Goal: Communication & Community: Answer question/provide support

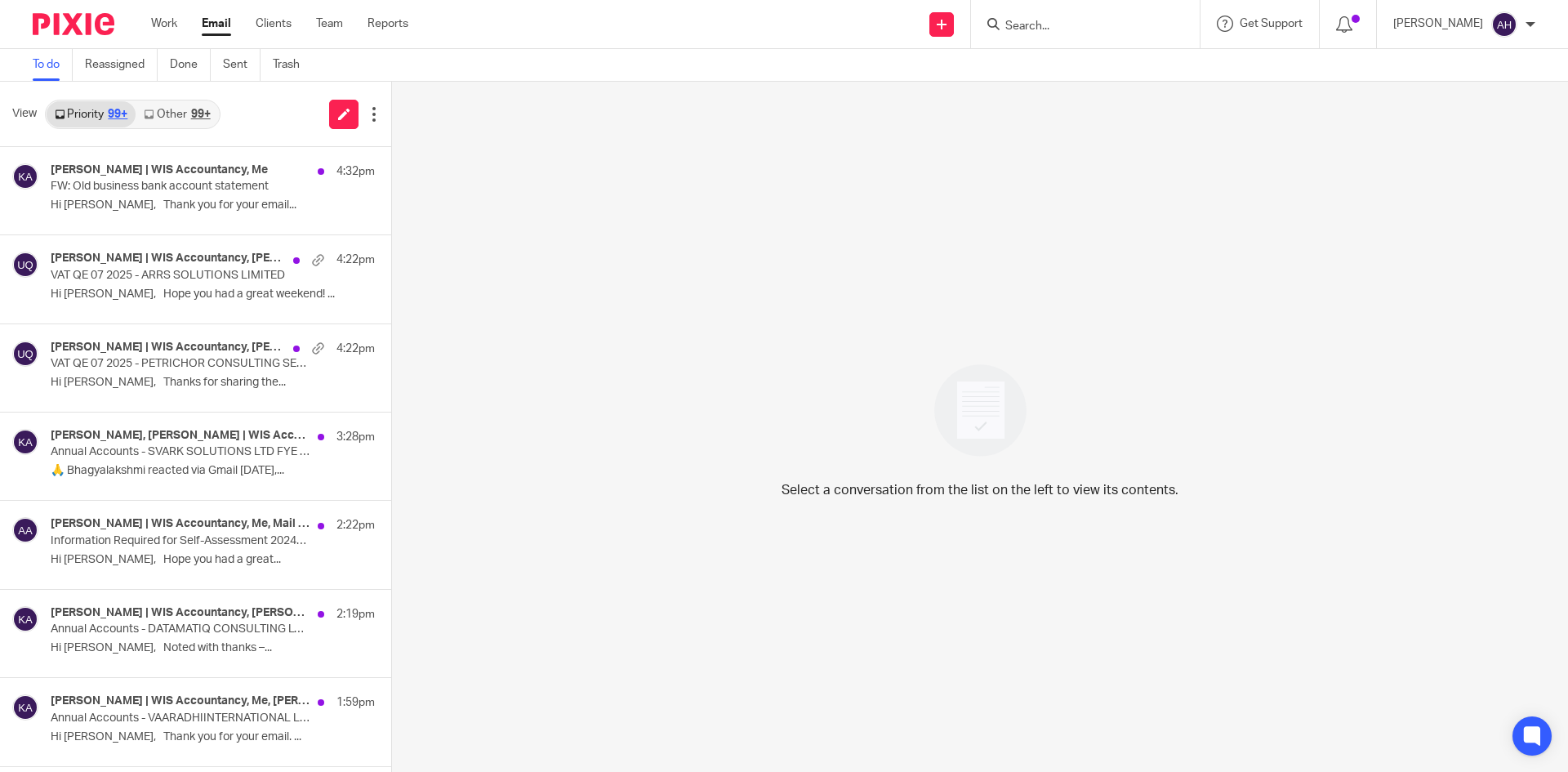
click at [1019, 40] on div at bounding box center [1085, 23] width 229 height 48
click at [1019, 30] on input "Search" at bounding box center [1077, 27] width 147 height 15
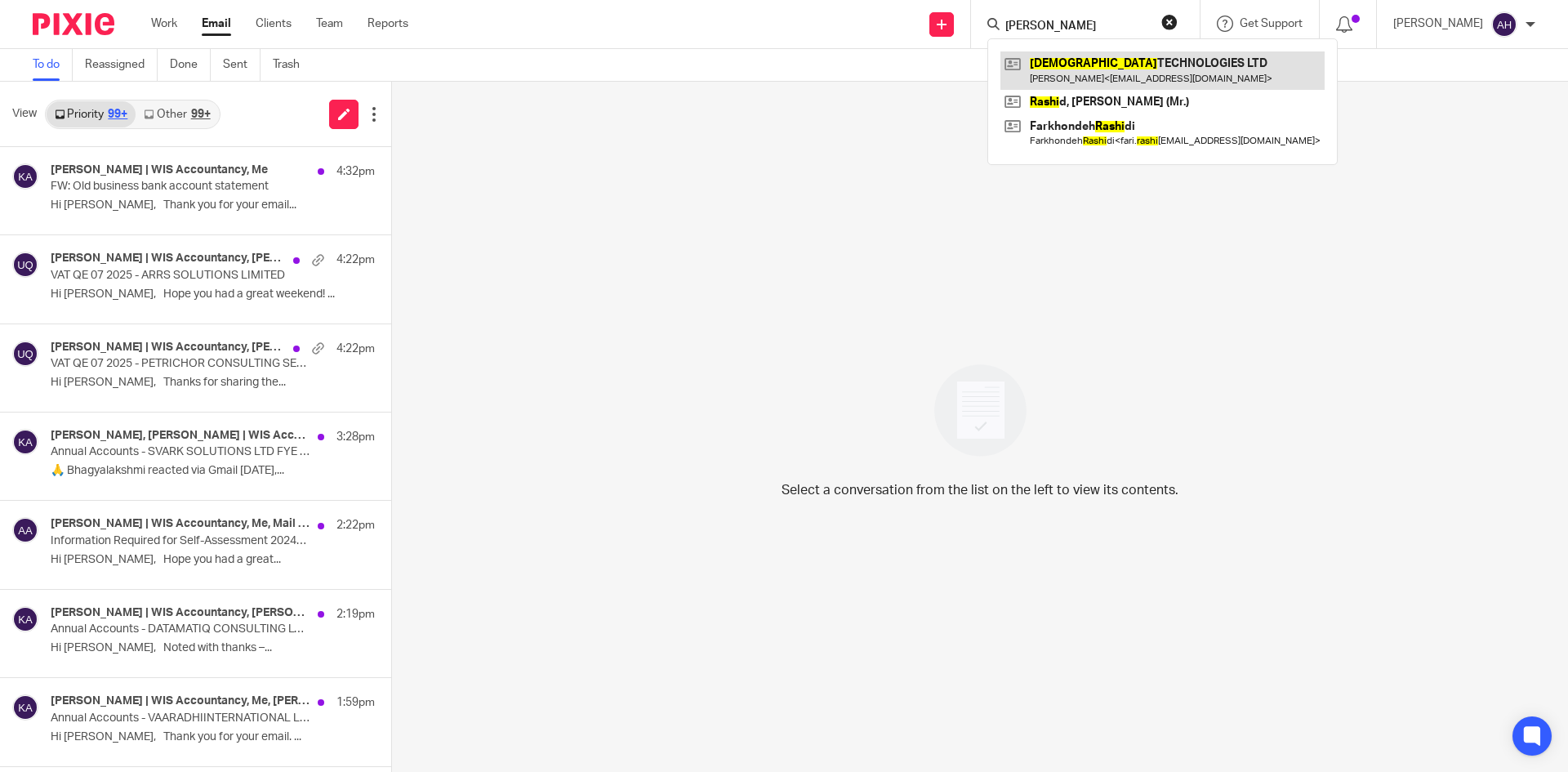
type input "rashvi"
click at [1016, 65] on link at bounding box center [1162, 70] width 324 height 37
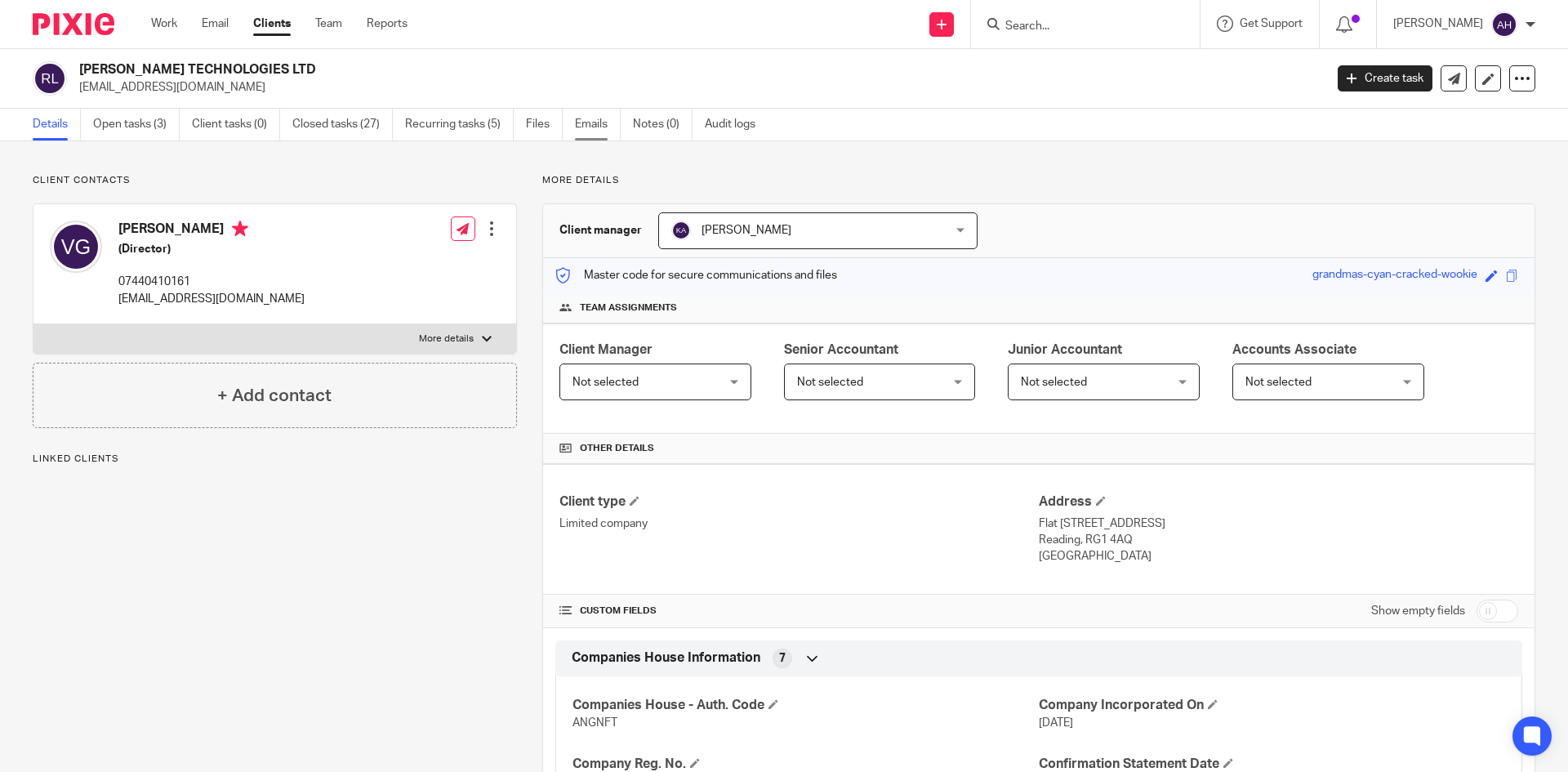
click at [614, 130] on link "Emails" at bounding box center [597, 124] width 46 height 32
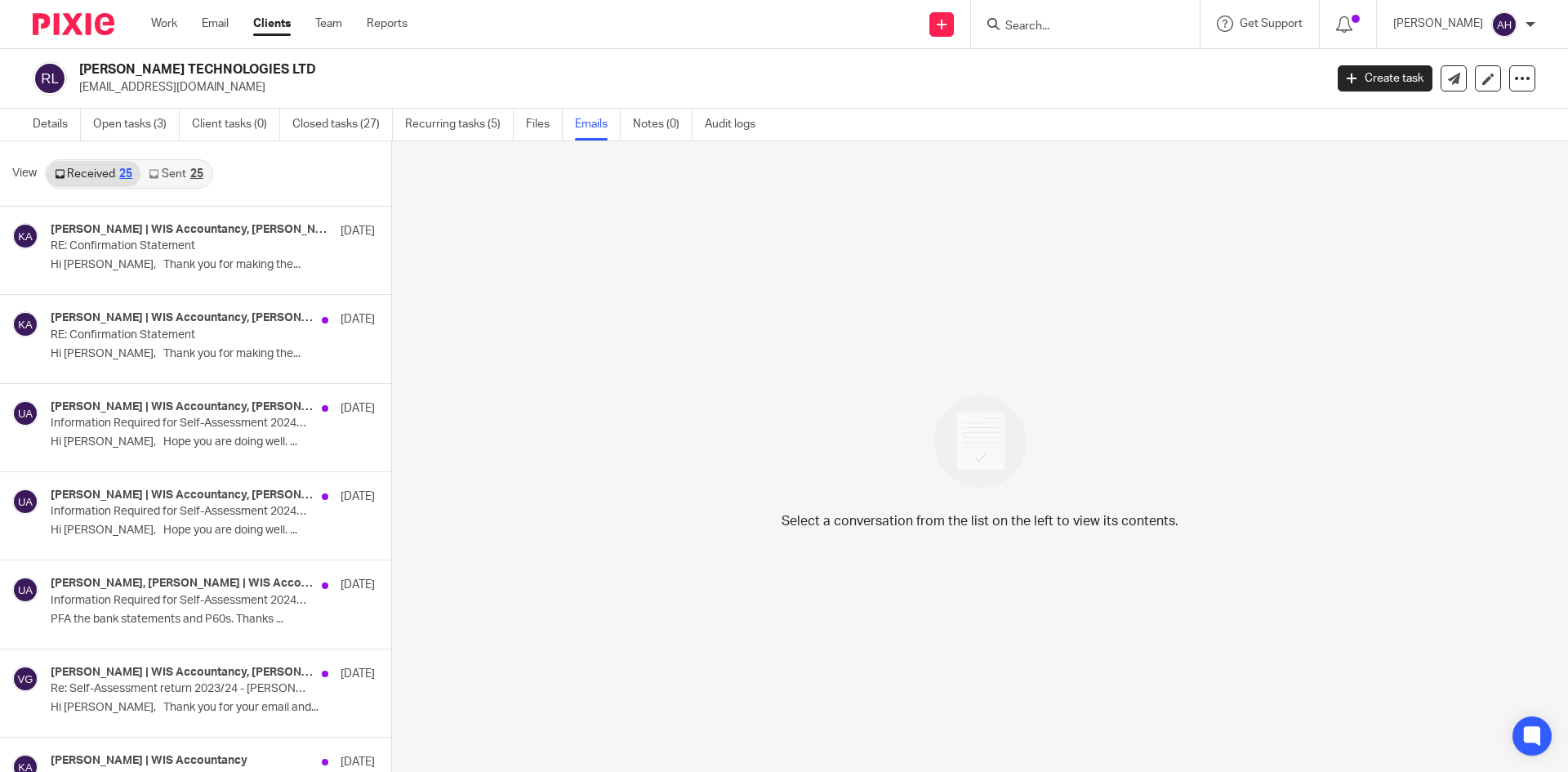
click at [181, 176] on link "Sent 25" at bounding box center [176, 174] width 70 height 26
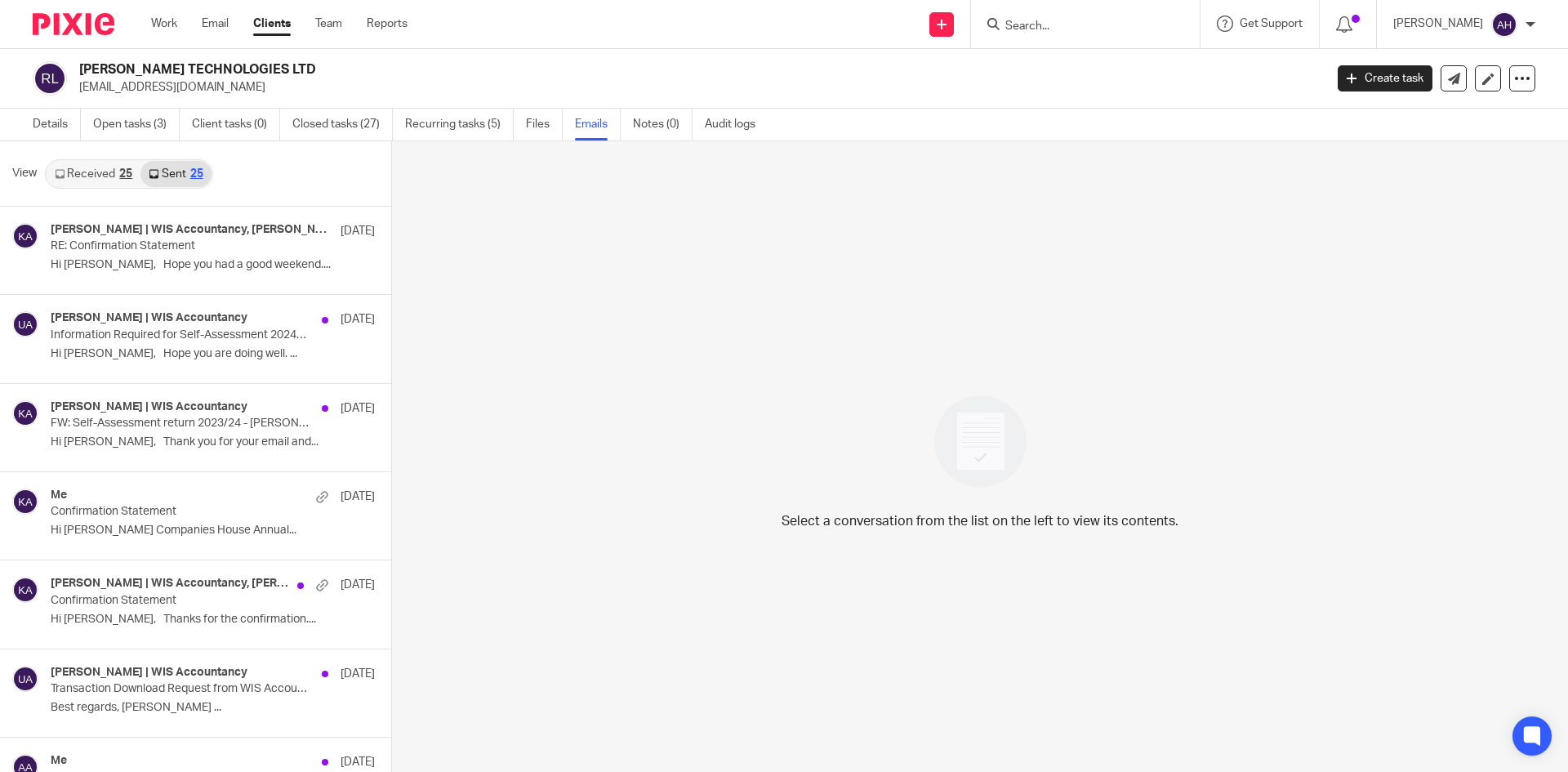
scroll to position [3, 0]
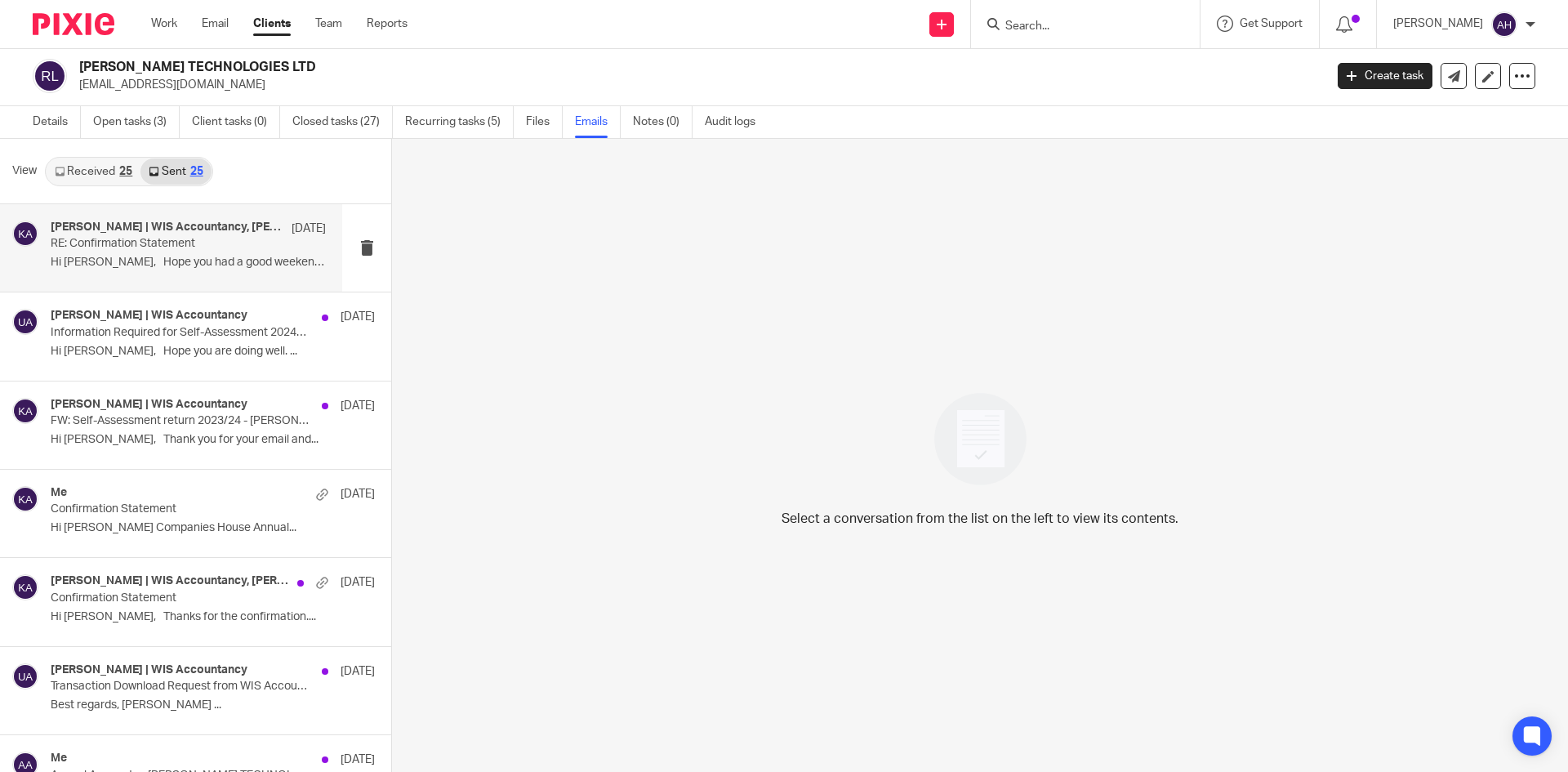
click at [181, 231] on h4 "Khalid Azeez | WIS Accountancy, vivek gupta, Me" at bounding box center [167, 228] width 233 height 14
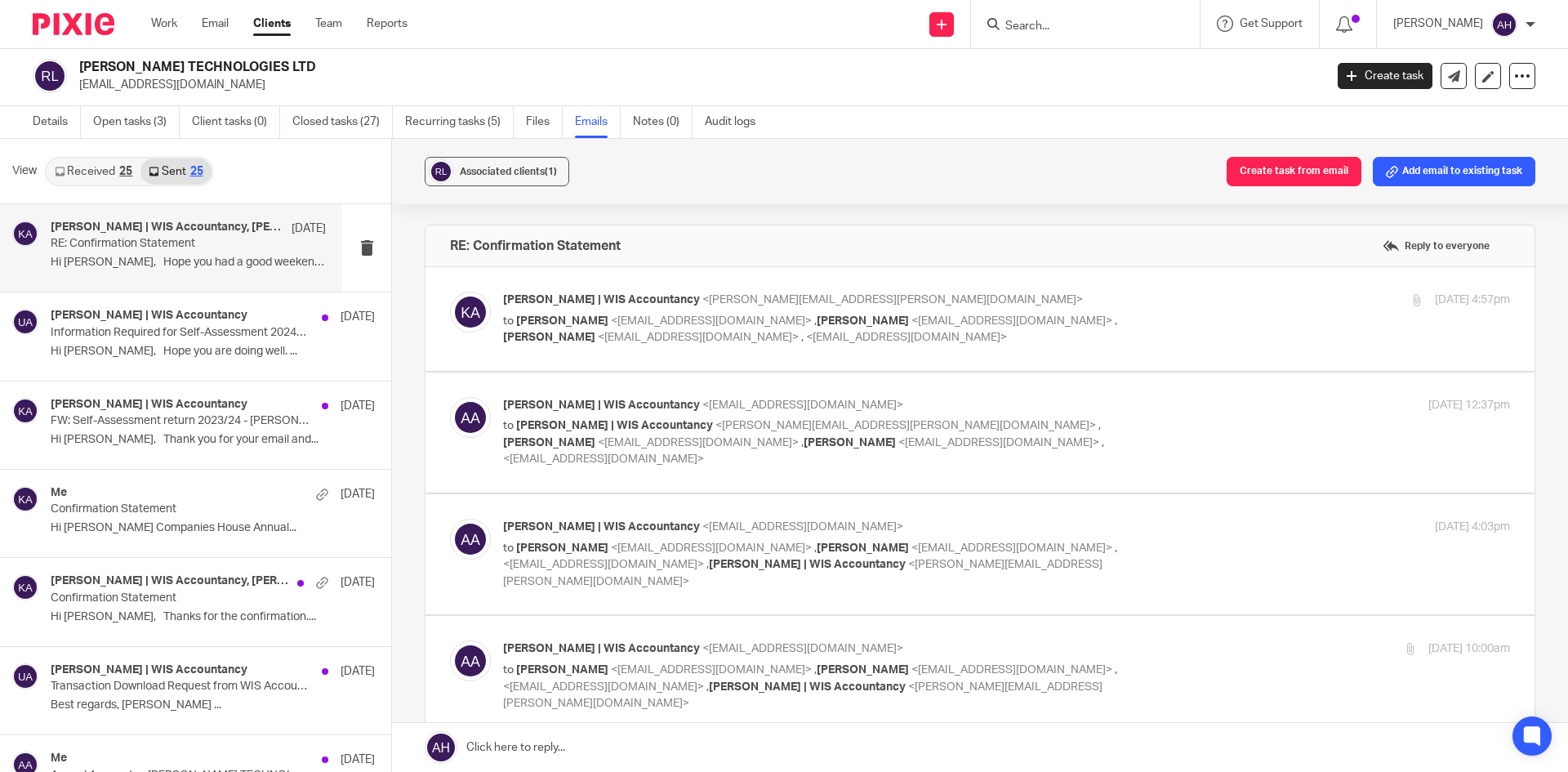
scroll to position [0, 0]
click at [966, 350] on label at bounding box center [979, 318] width 1109 height 103
click at [450, 291] on input "checkbox" at bounding box center [450, 290] width 1 height 1
checkbox input "true"
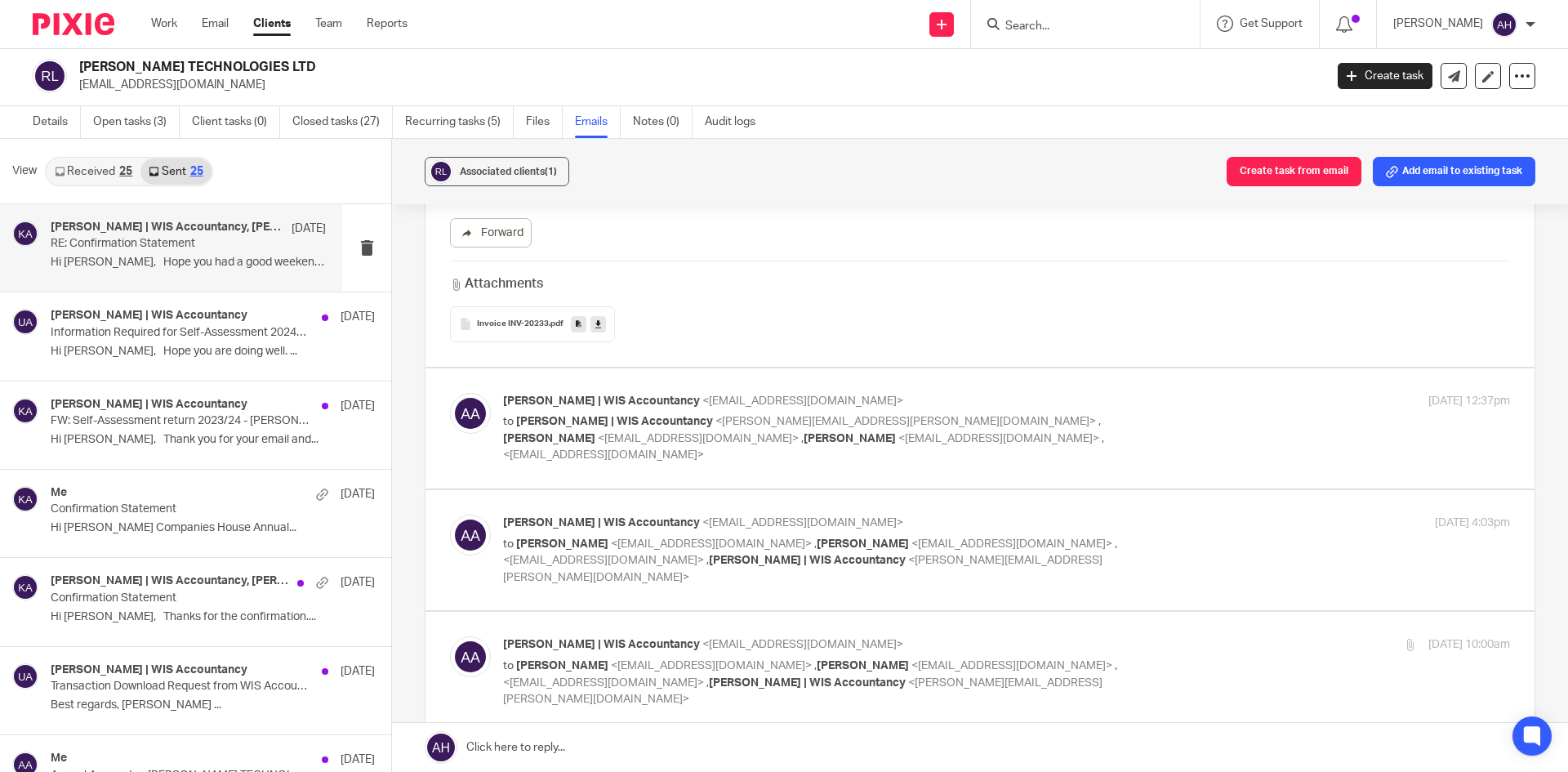
scroll to position [571, 0]
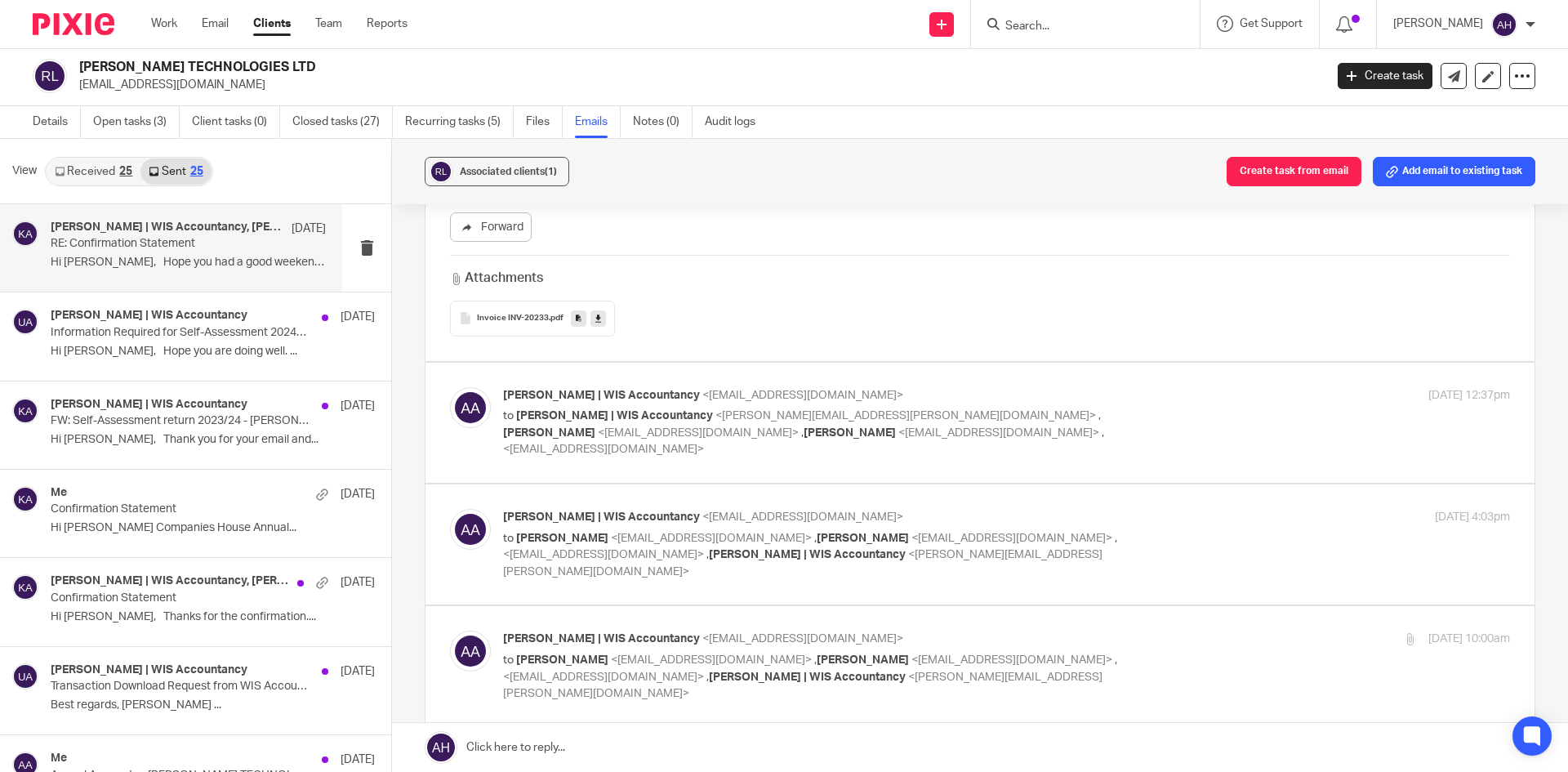
click at [964, 430] on p "to Khalid Azeez | WIS Accountancy <khalid.azeez@wis-accountancy.co.uk> , vivek …" at bounding box center [839, 433] width 671 height 50
checkbox input "true"
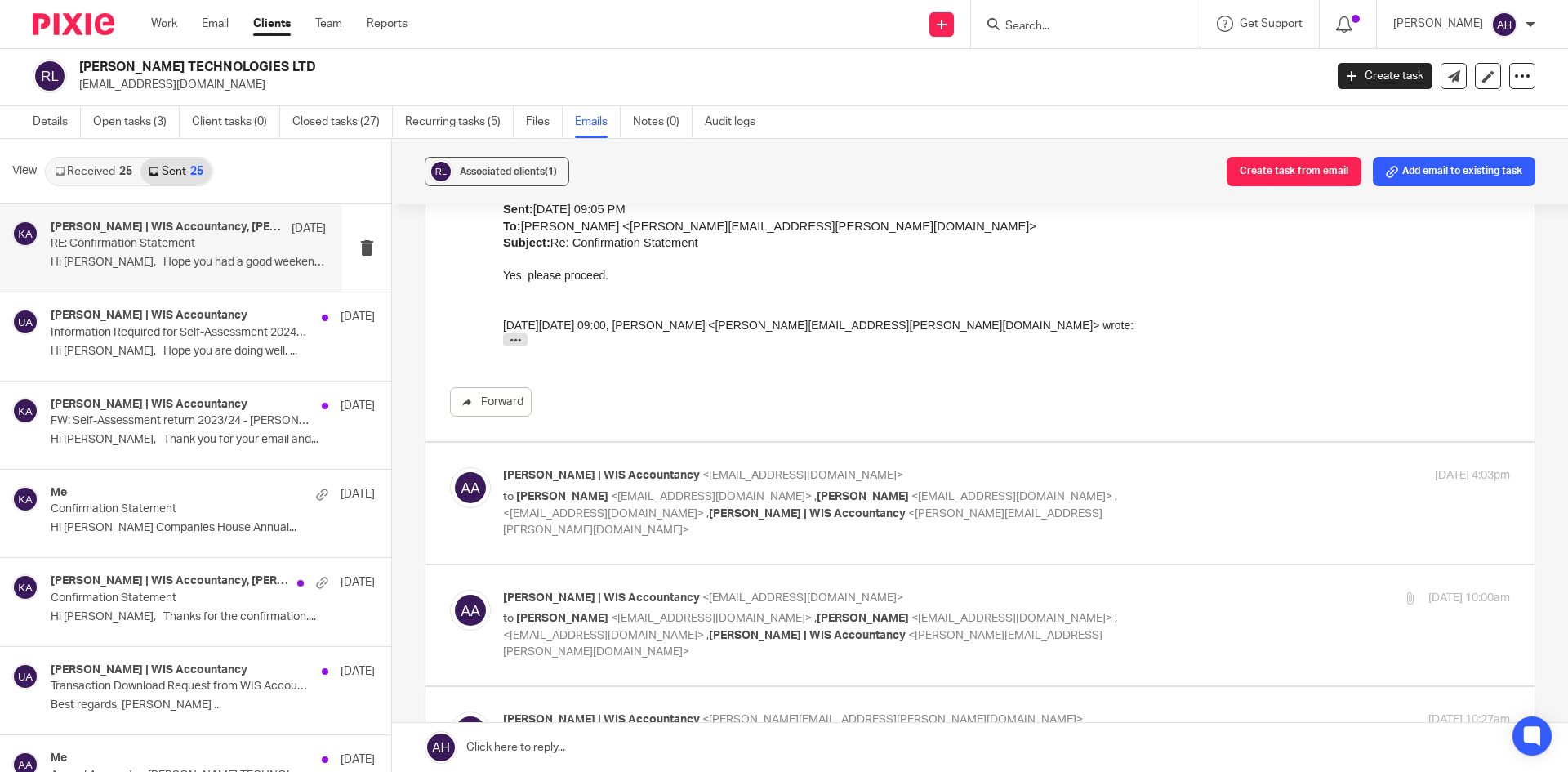
scroll to position [1388, 0]
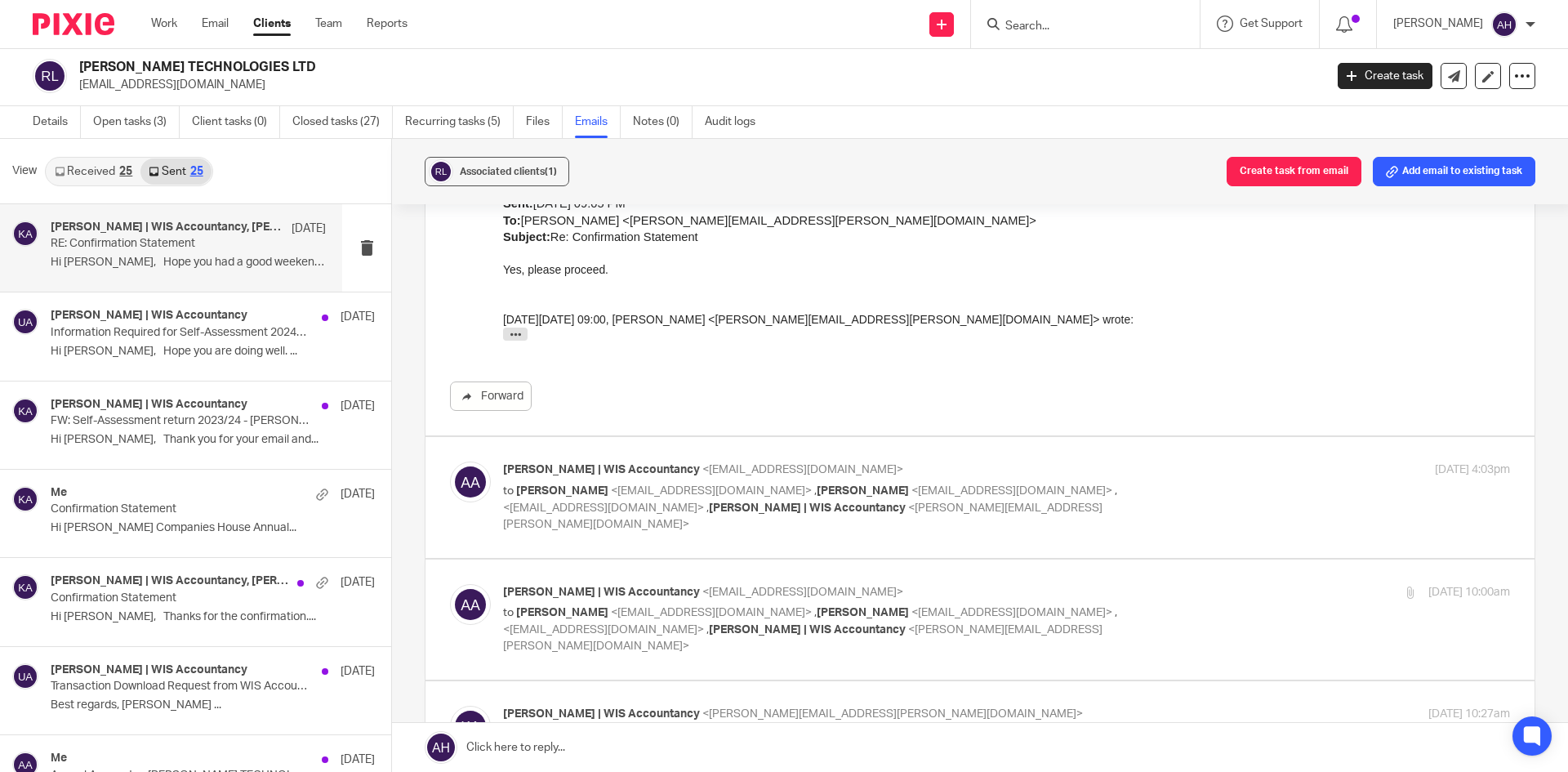
click at [908, 520] on label at bounding box center [979, 496] width 1109 height 120
click at [450, 462] on input "checkbox" at bounding box center [450, 461] width 1 height 1
checkbox input "true"
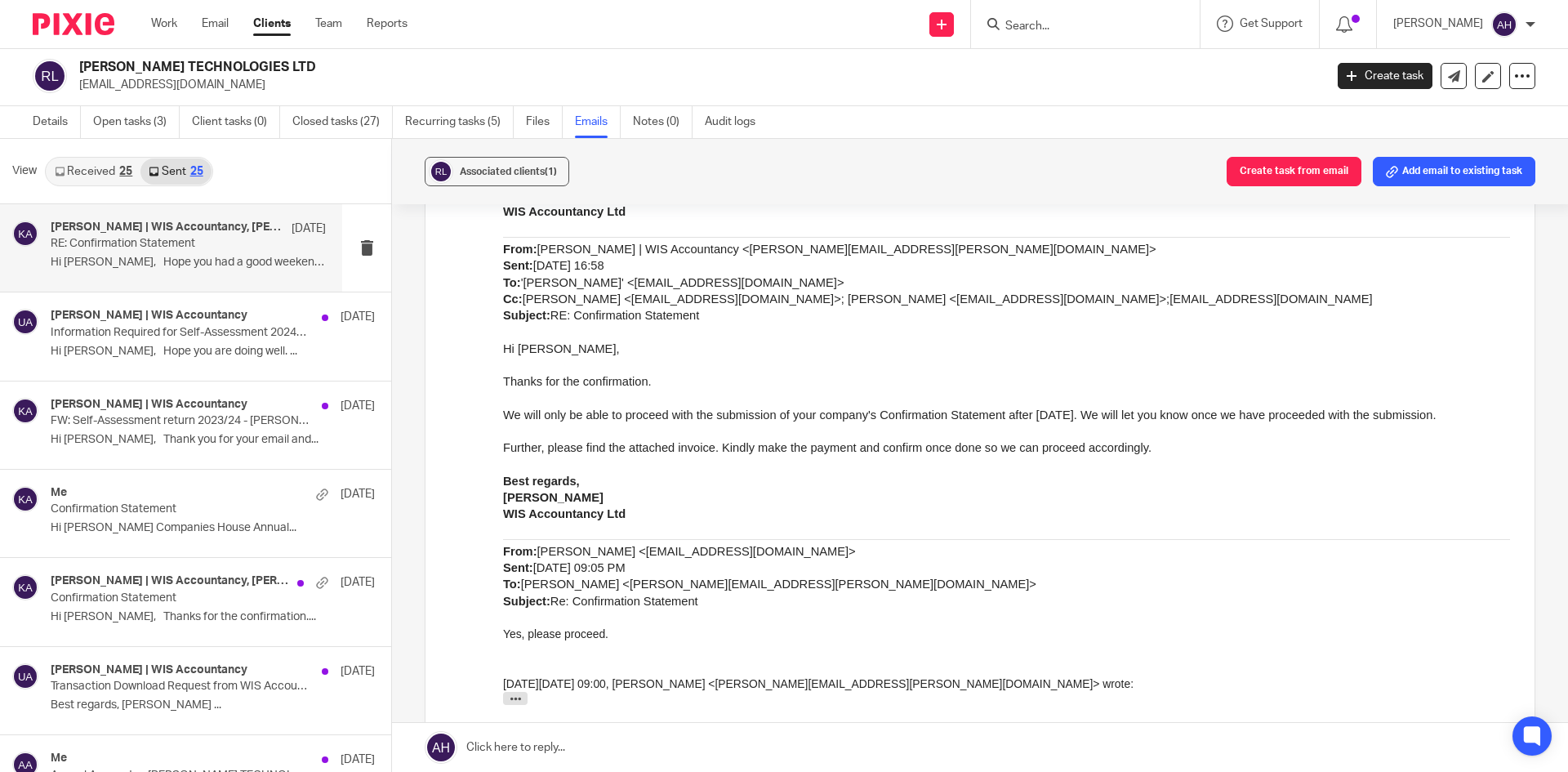
scroll to position [2368, 0]
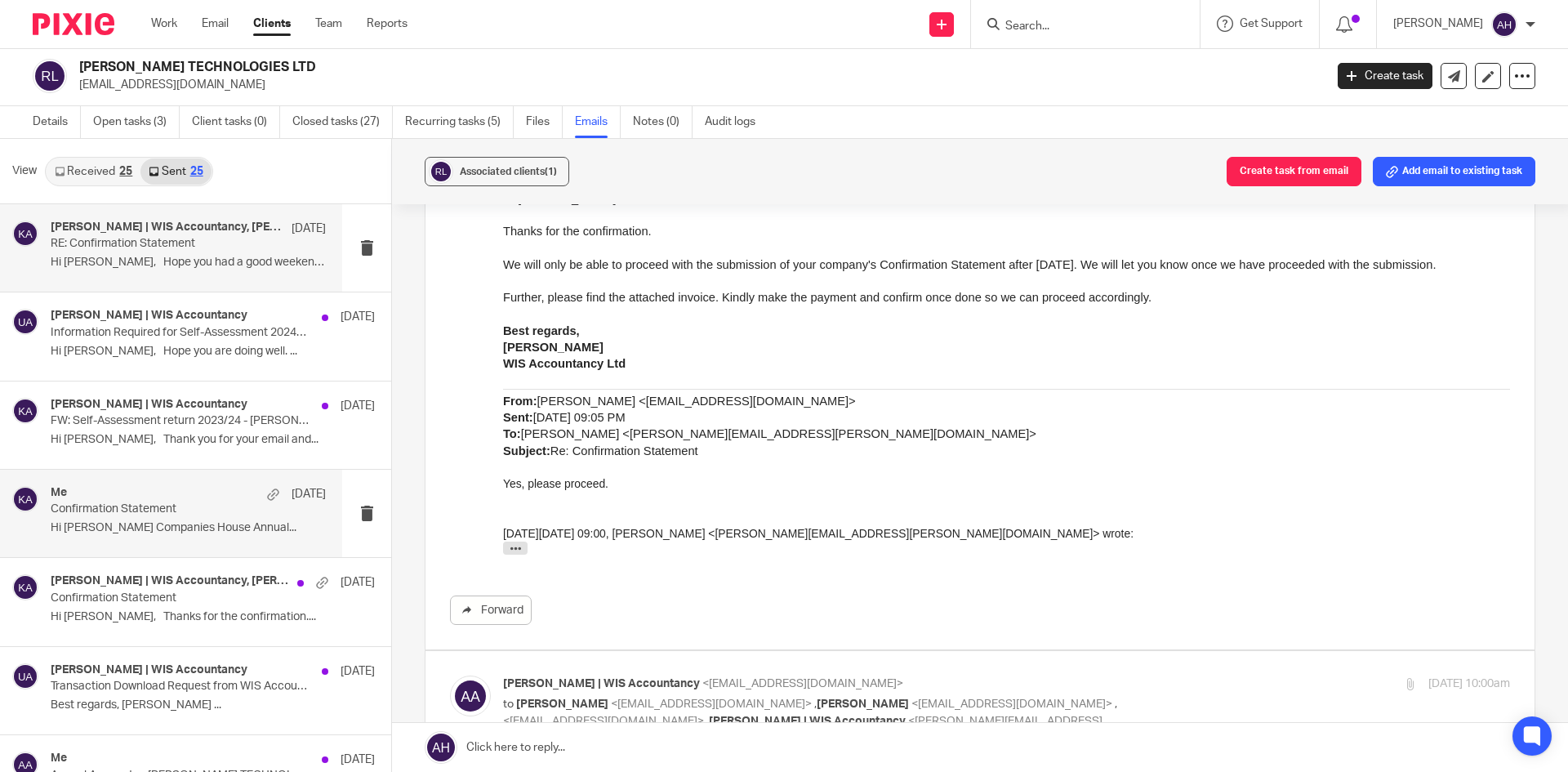
click at [121, 541] on div "Me 27 Jun Confirmation Statement Hi Vivek Companies House Annual..." at bounding box center [188, 513] width 276 height 55
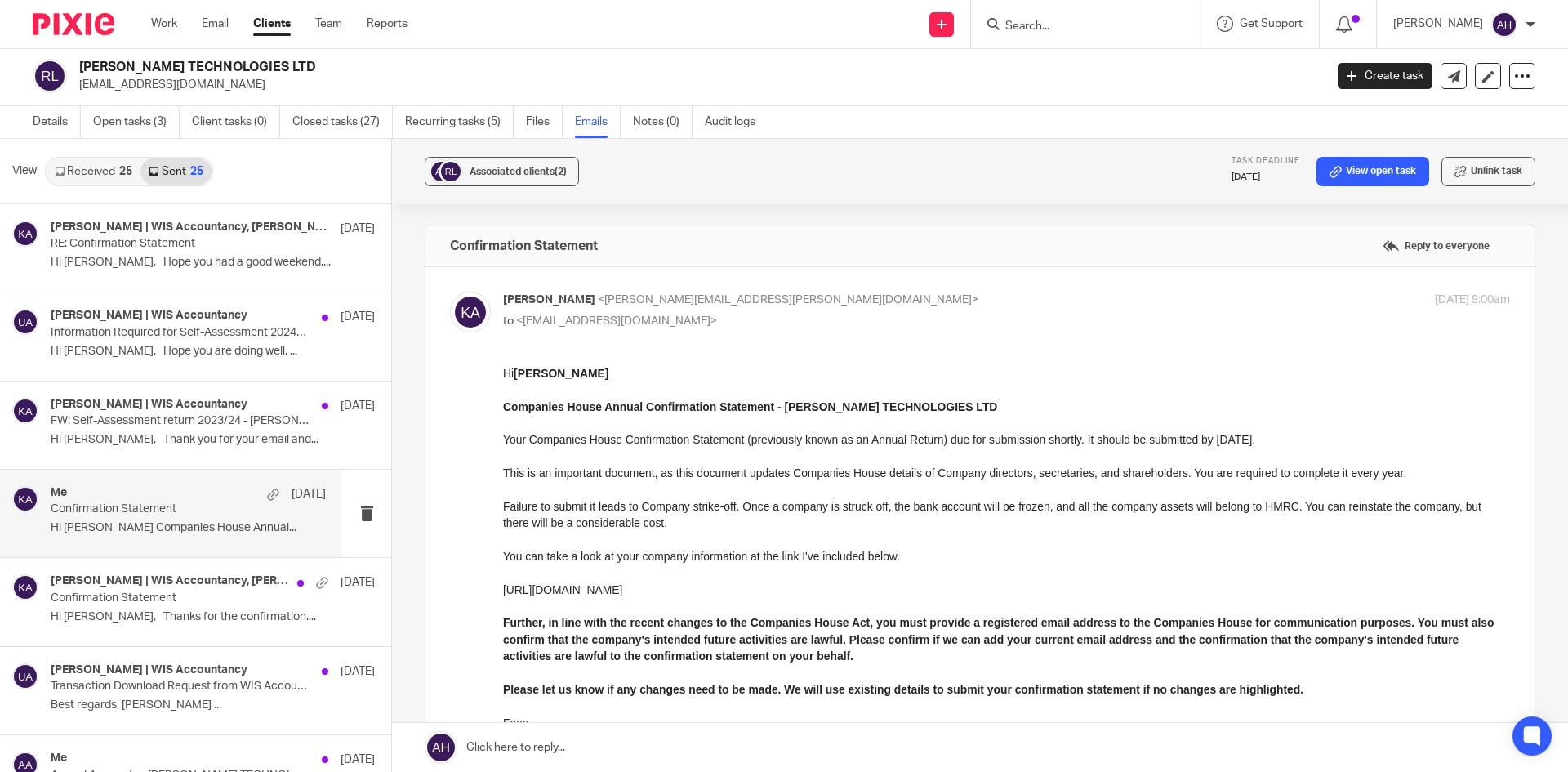
scroll to position [0, 0]
click at [202, 270] on p "Hi Vivek, Hope you had a good weekend...." at bounding box center [188, 263] width 276 height 14
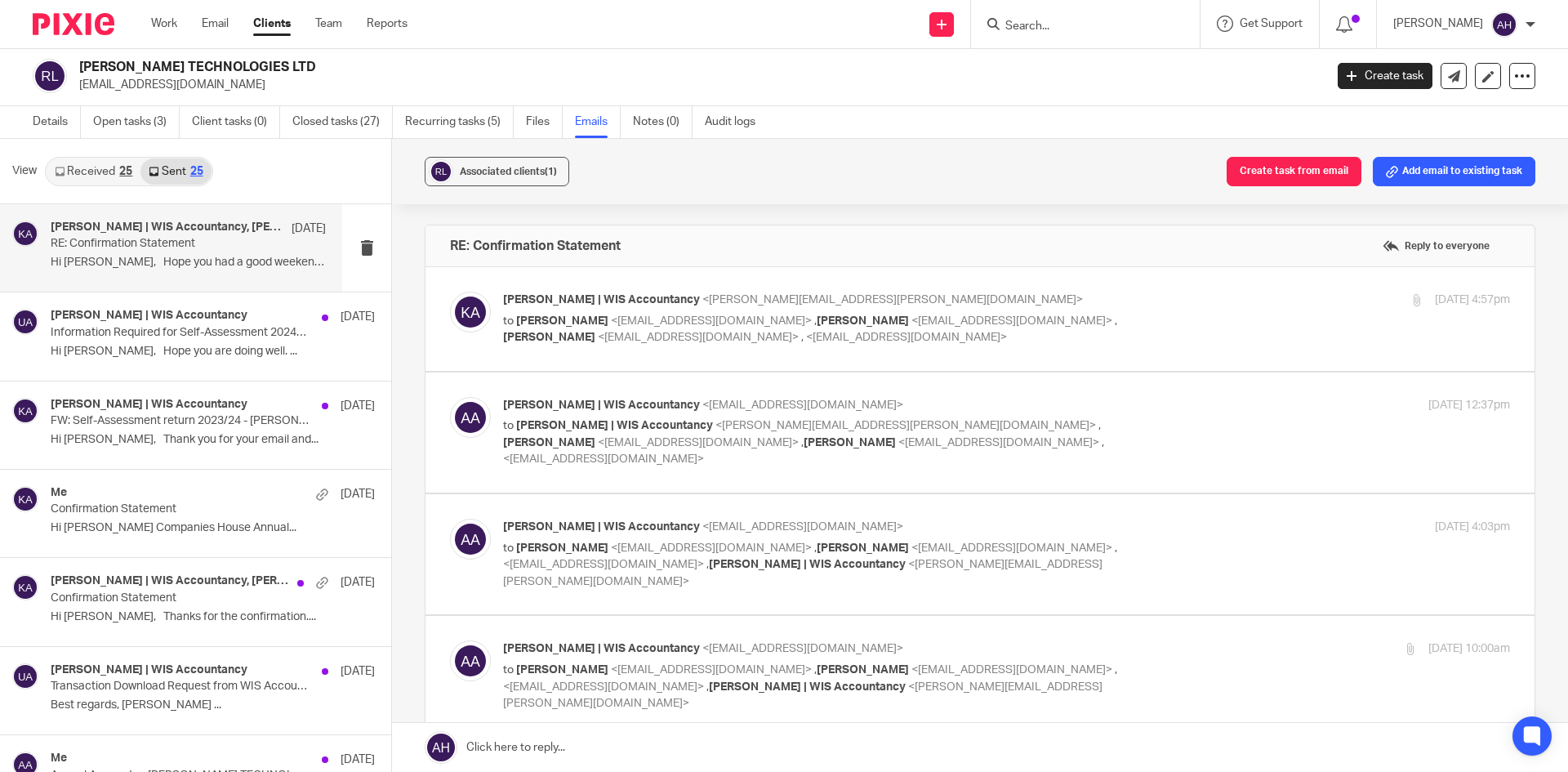
click at [754, 356] on label at bounding box center [979, 318] width 1109 height 103
click at [450, 291] on input "checkbox" at bounding box center [450, 290] width 1 height 1
checkbox input "true"
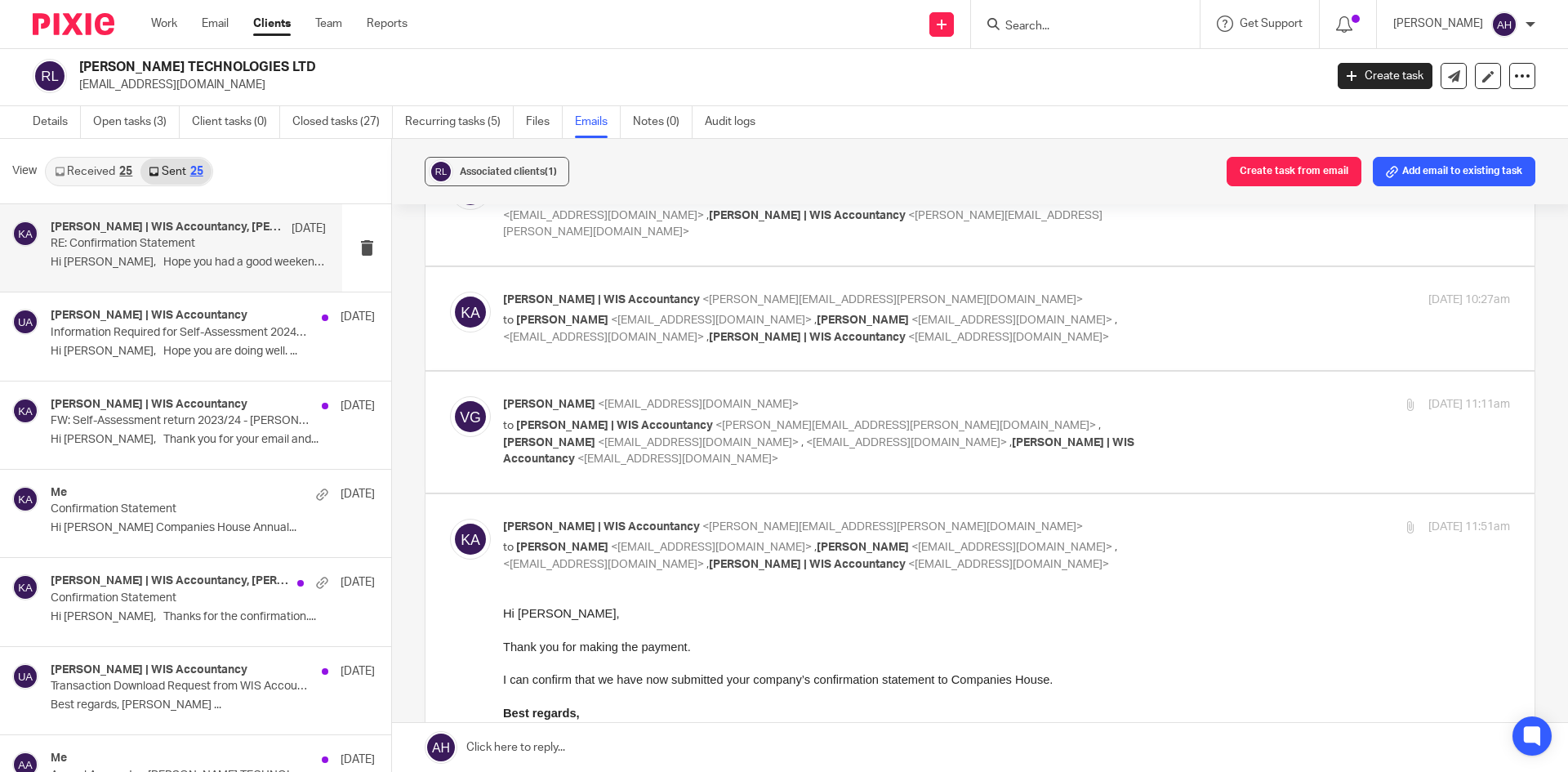
scroll to position [1121, 0]
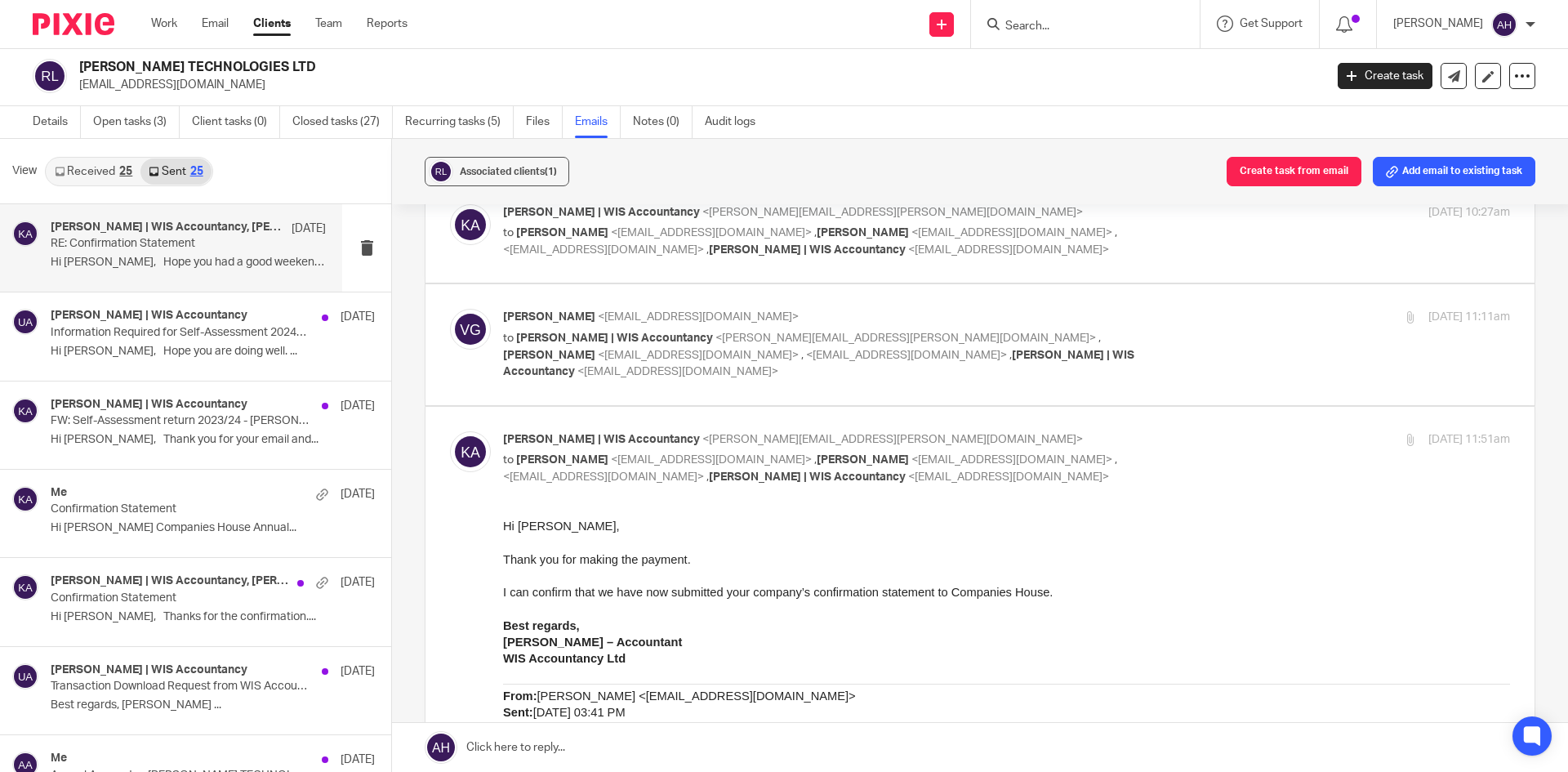
click at [894, 324] on label at bounding box center [979, 344] width 1109 height 120
click at [450, 309] on input "checkbox" at bounding box center [450, 308] width 1 height 1
checkbox input "true"
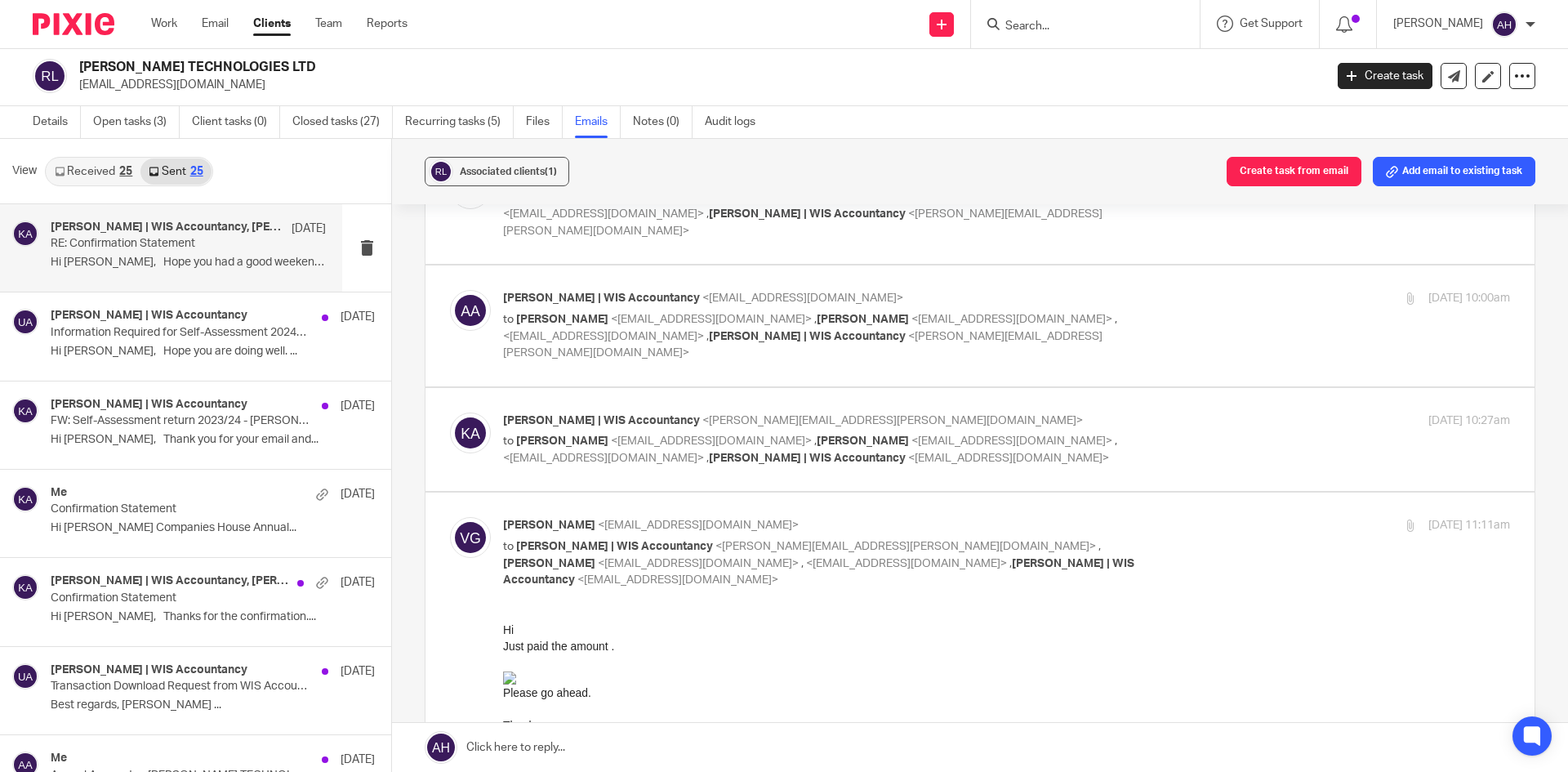
scroll to position [875, 0]
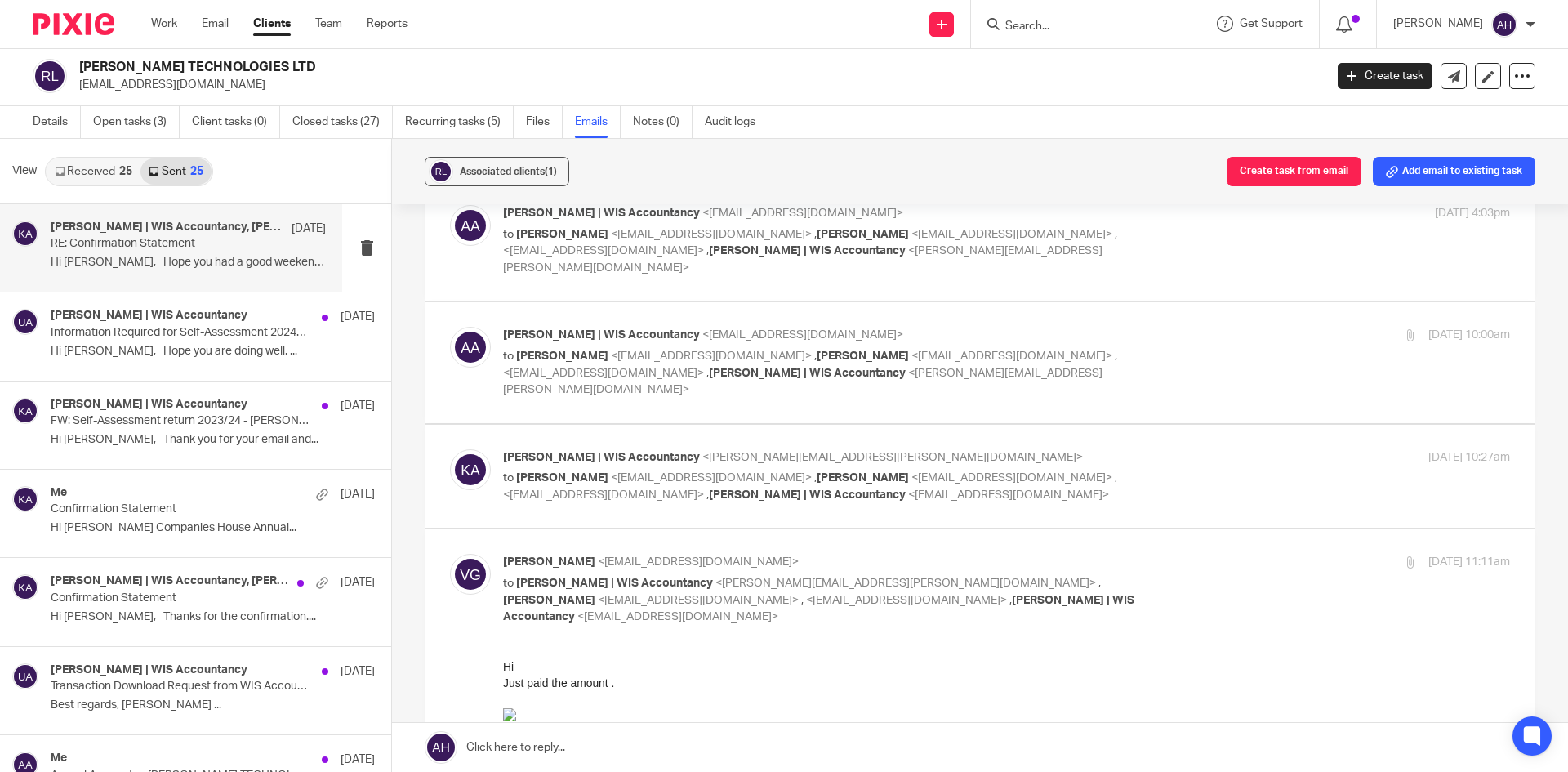
click at [791, 457] on label at bounding box center [979, 476] width 1109 height 103
click at [450, 449] on input "checkbox" at bounding box center [450, 449] width 1 height 1
checkbox input "true"
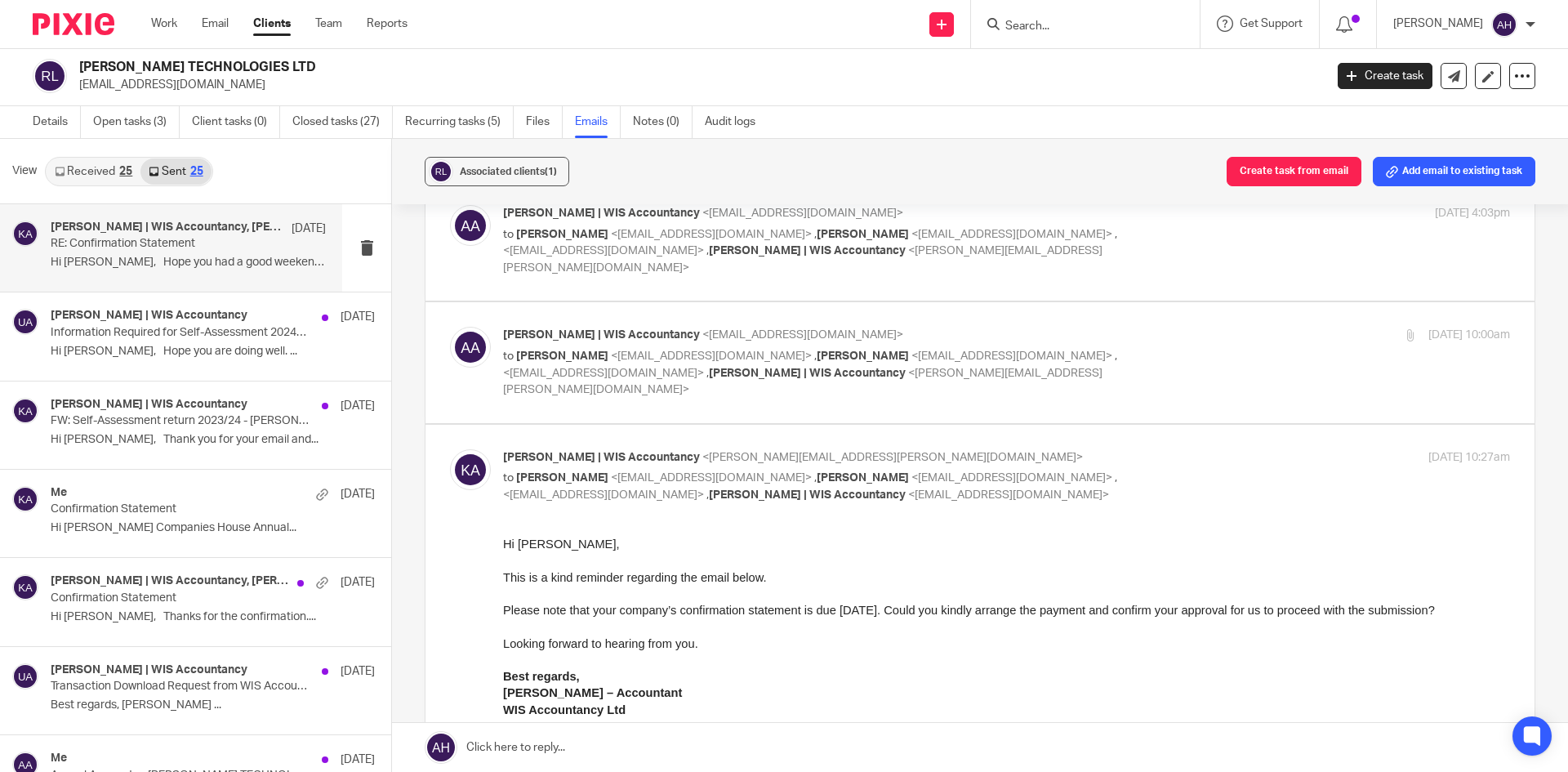
scroll to position [0, 0]
click at [119, 482] on div "Me 27 Jun Confirmation Statement Hi Vivek Companies House Annual..." at bounding box center [171, 513] width 343 height 87
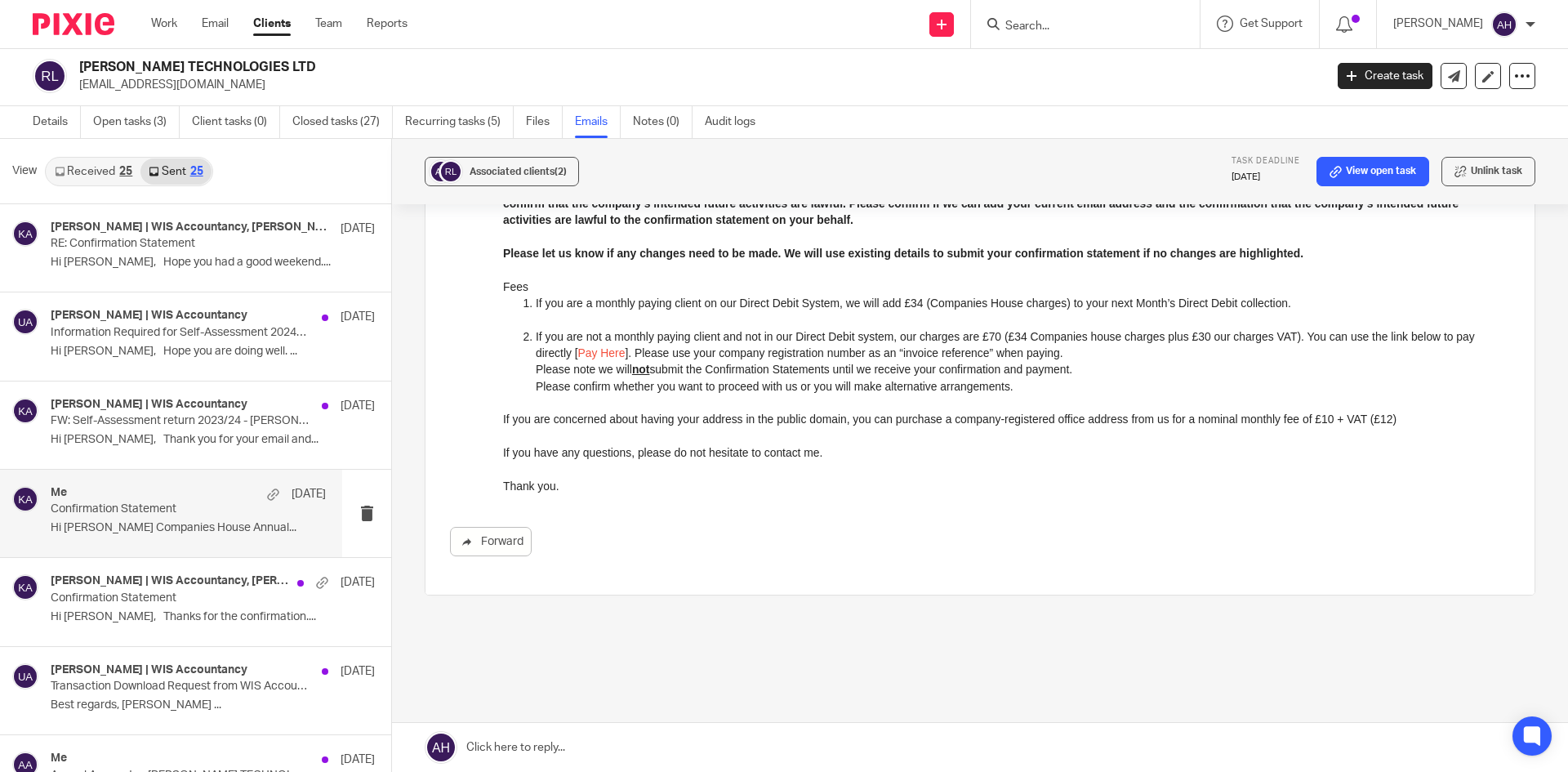
scroll to position [472, 0]
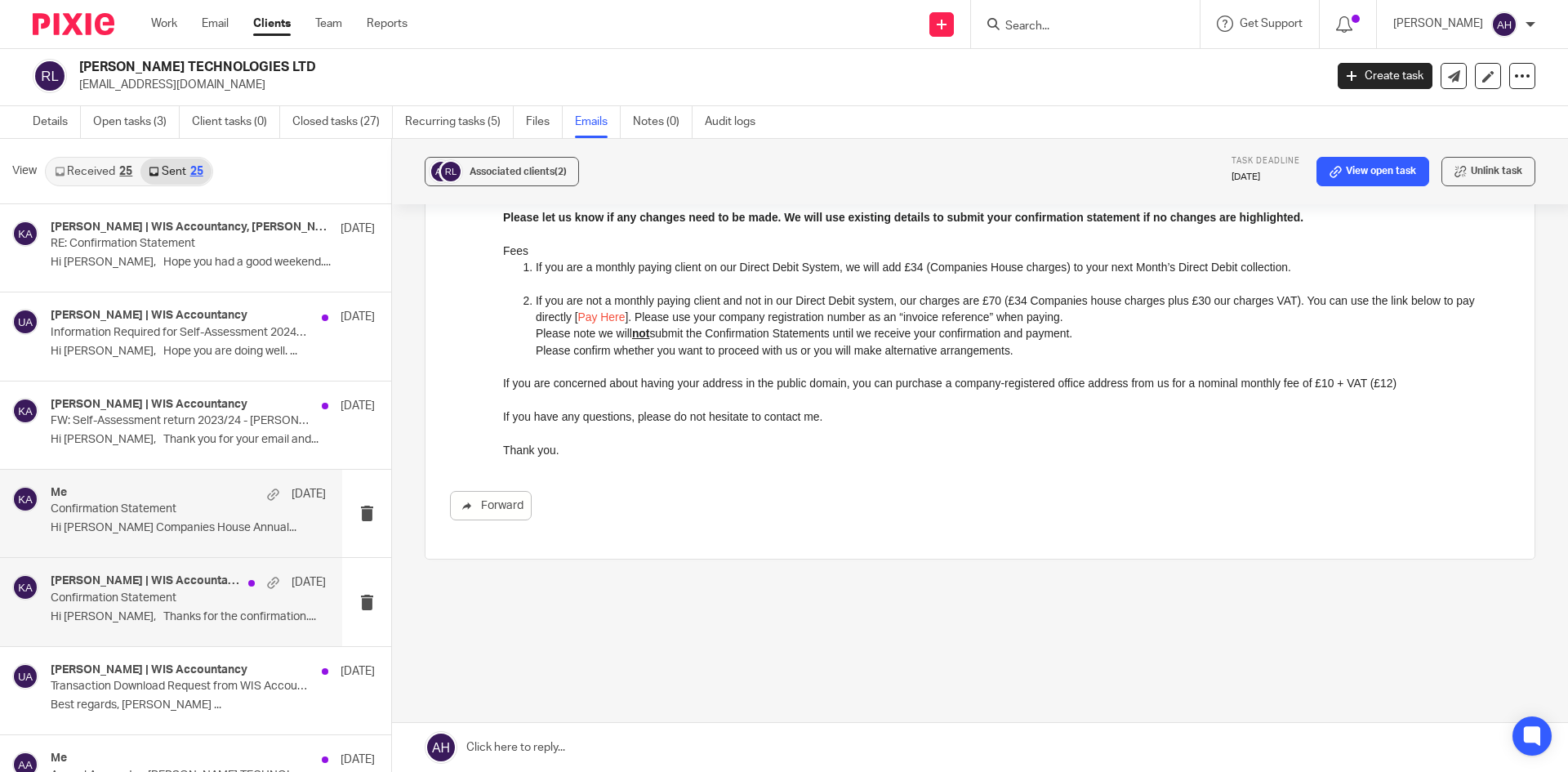
click at [195, 581] on h4 "Khalid Azeez | WIS Accountancy, Khalid Azeez" at bounding box center [145, 581] width 190 height 14
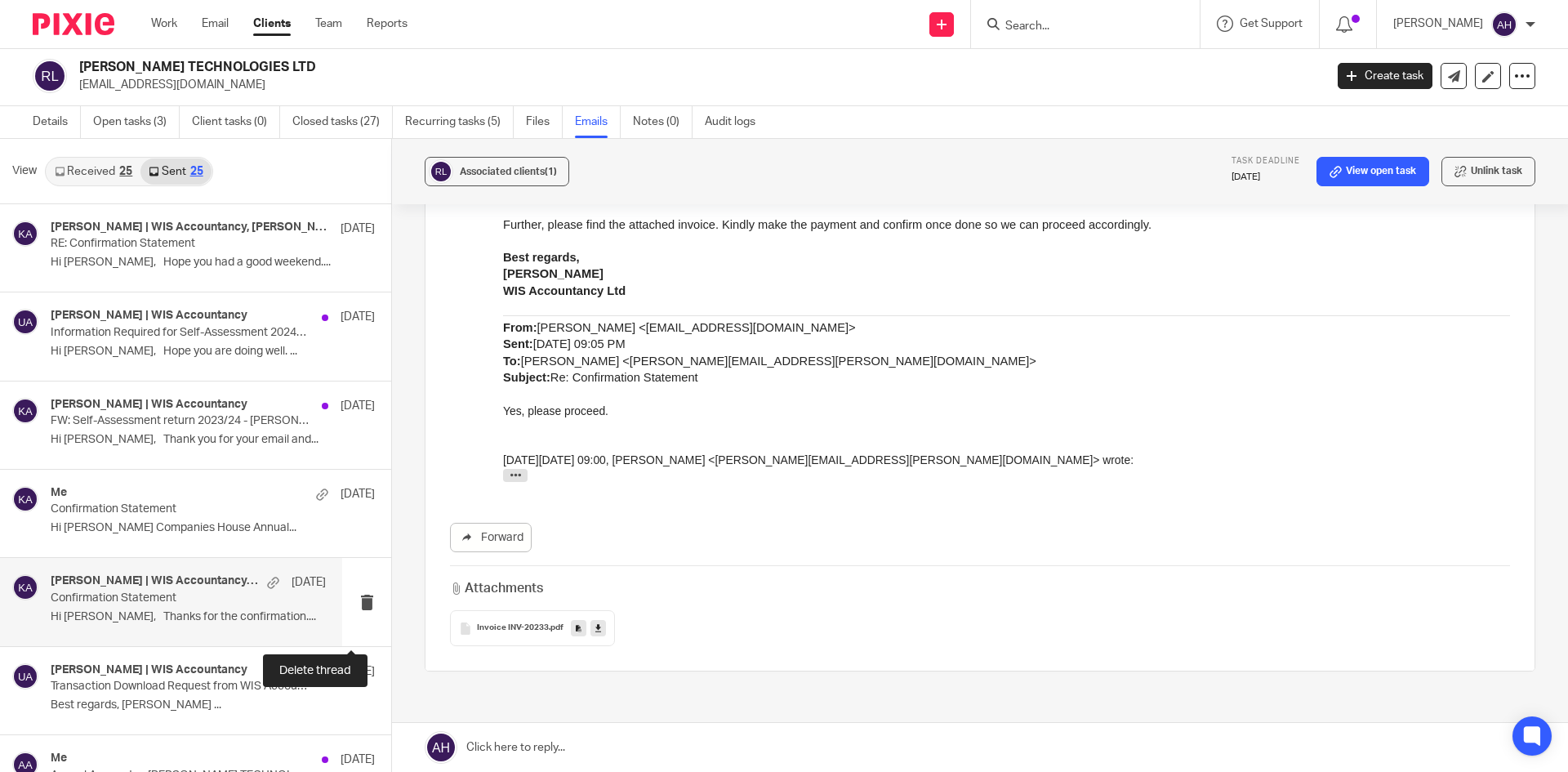
scroll to position [0, 0]
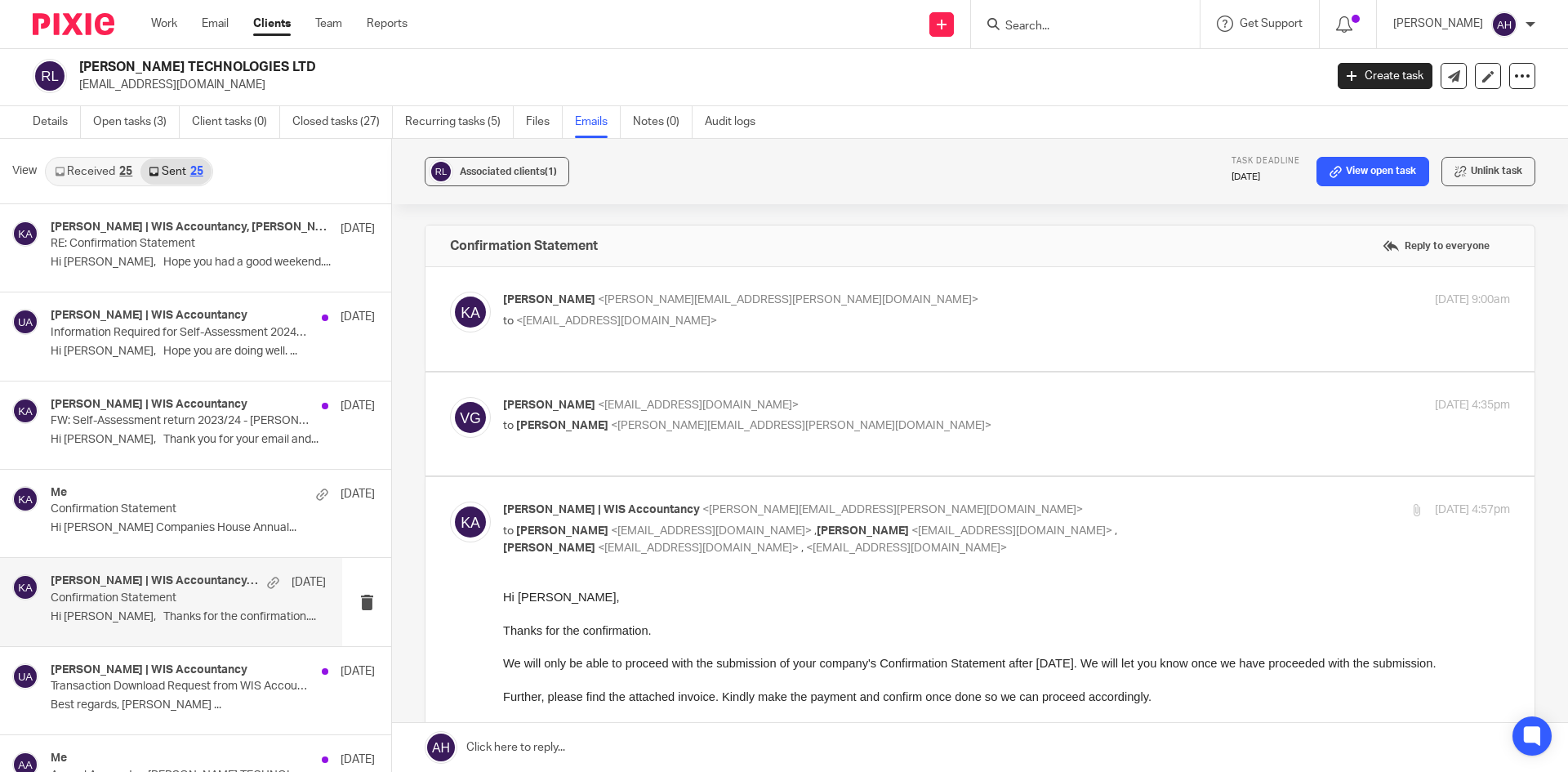
click at [691, 348] on label at bounding box center [979, 318] width 1109 height 103
click at [450, 291] on input "checkbox" at bounding box center [450, 290] width 1 height 1
checkbox input "true"
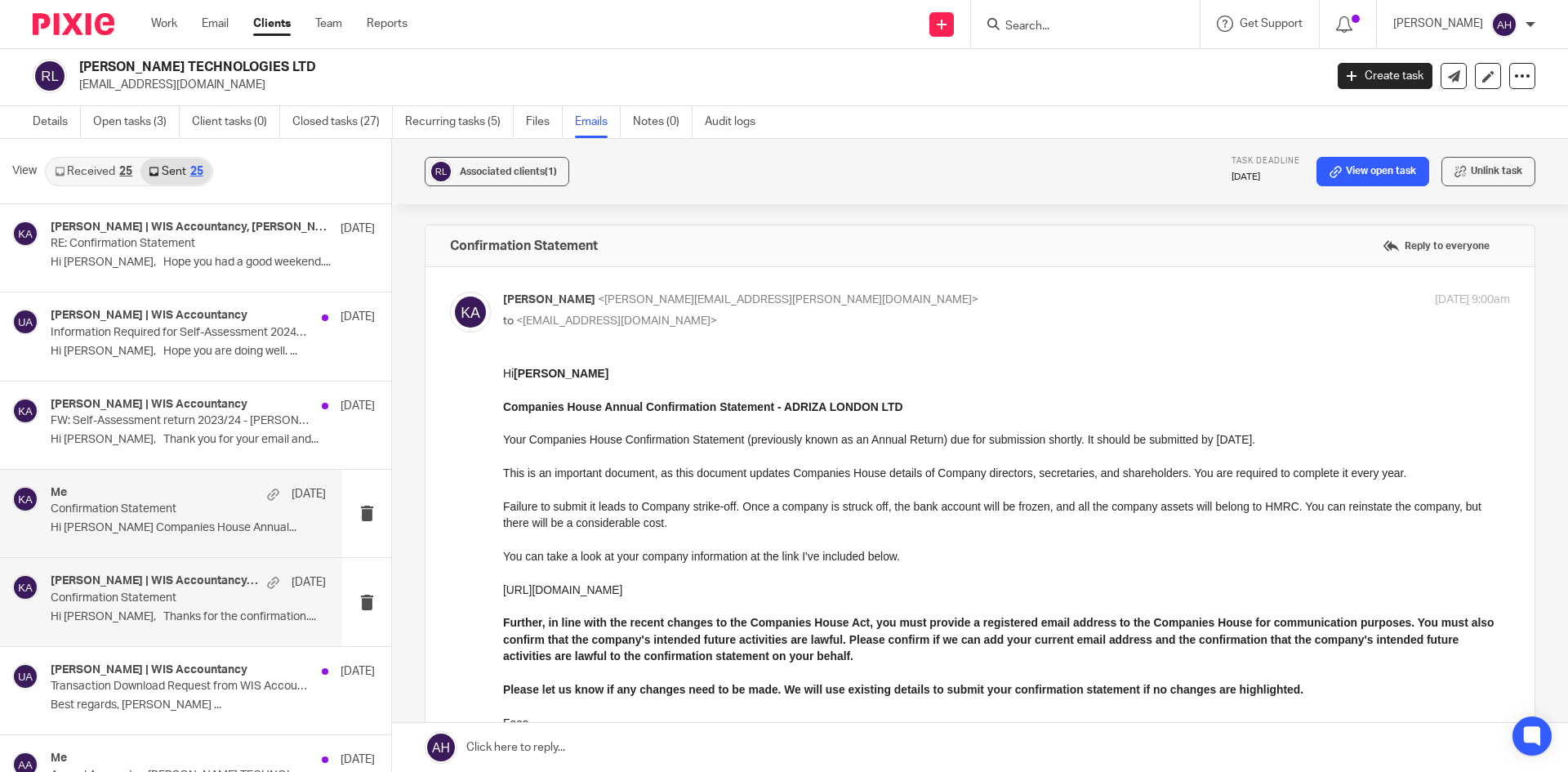
click at [49, 507] on div "Me 27 Jun Confirmation Statement Hi Vivek Companies House Annual..." at bounding box center [171, 513] width 343 height 87
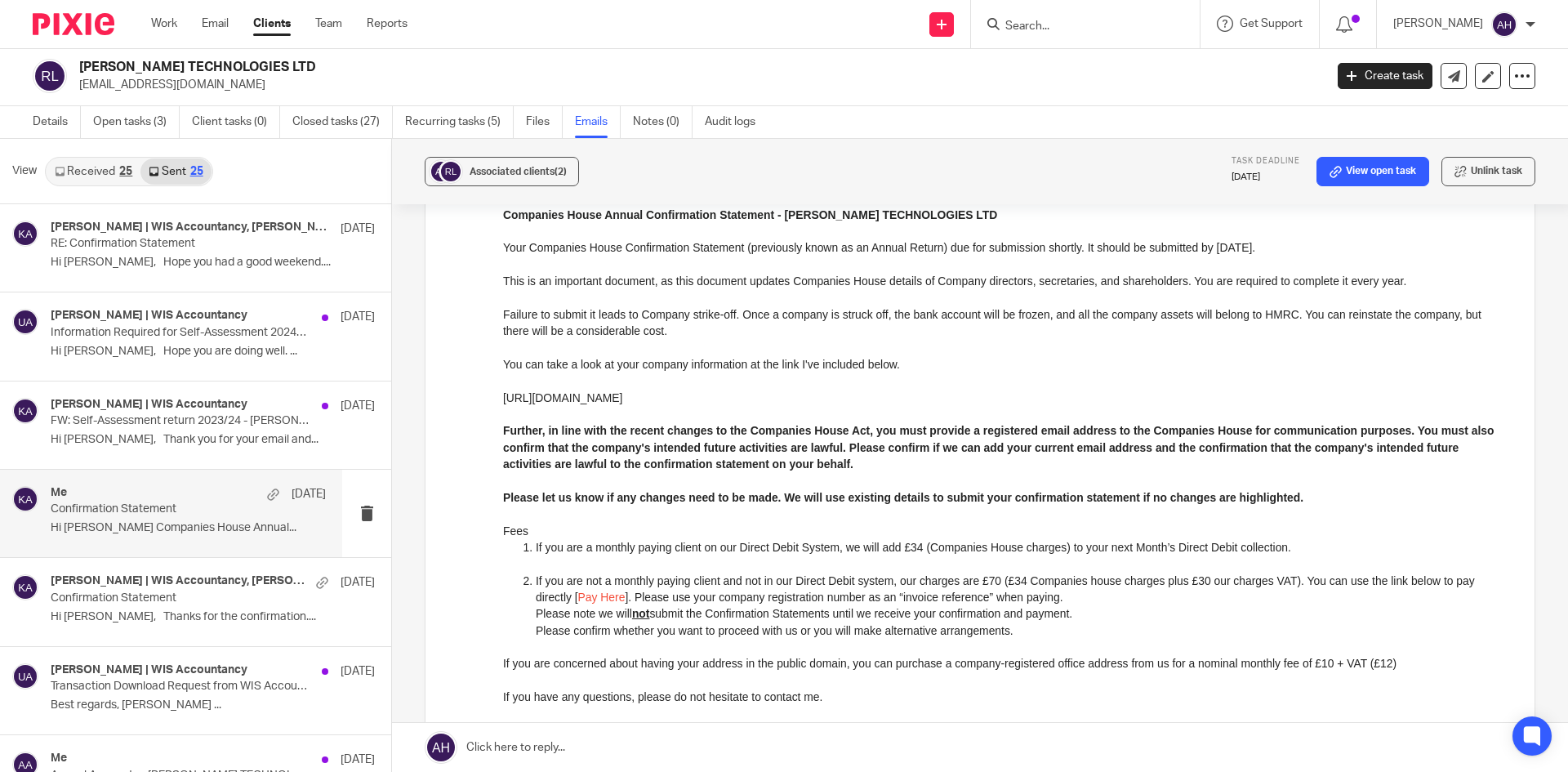
scroll to position [163, 0]
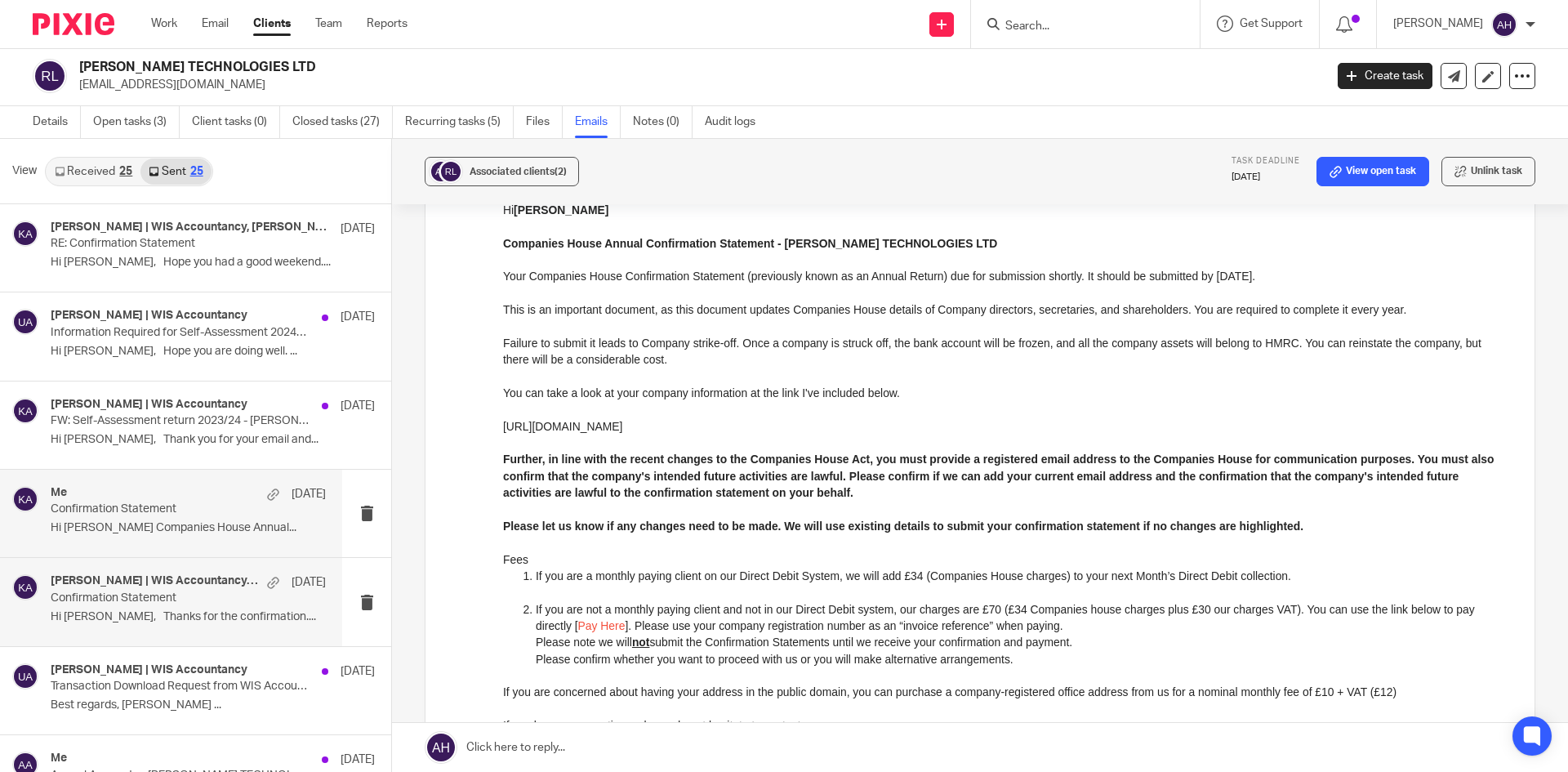
click at [113, 603] on p "Confirmation Statement" at bounding box center [161, 598] width 221 height 14
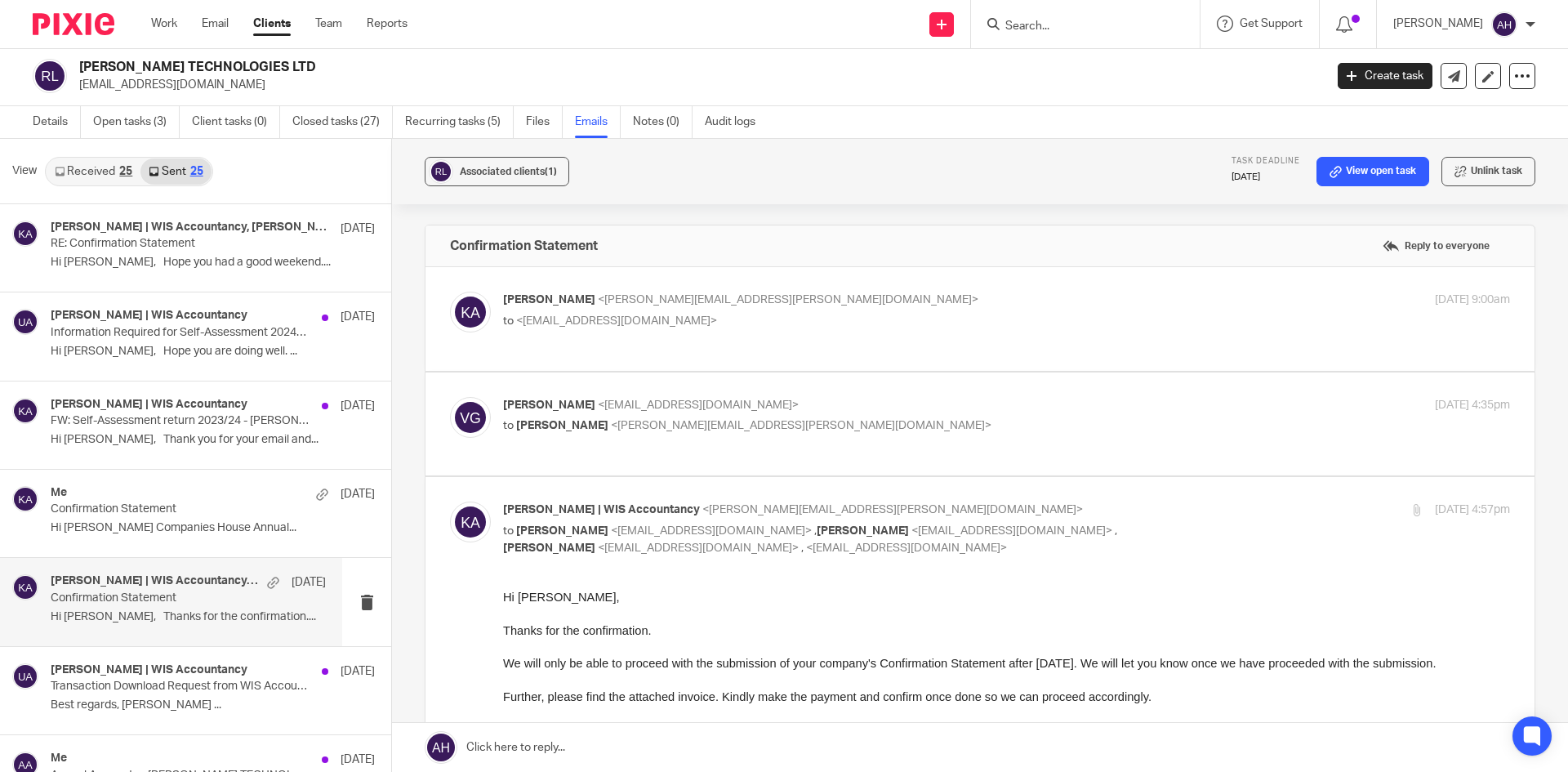
scroll to position [0, 0]
click at [651, 319] on p "to <vkumar135@gmail.com>" at bounding box center [839, 322] width 671 height 17
checkbox input "true"
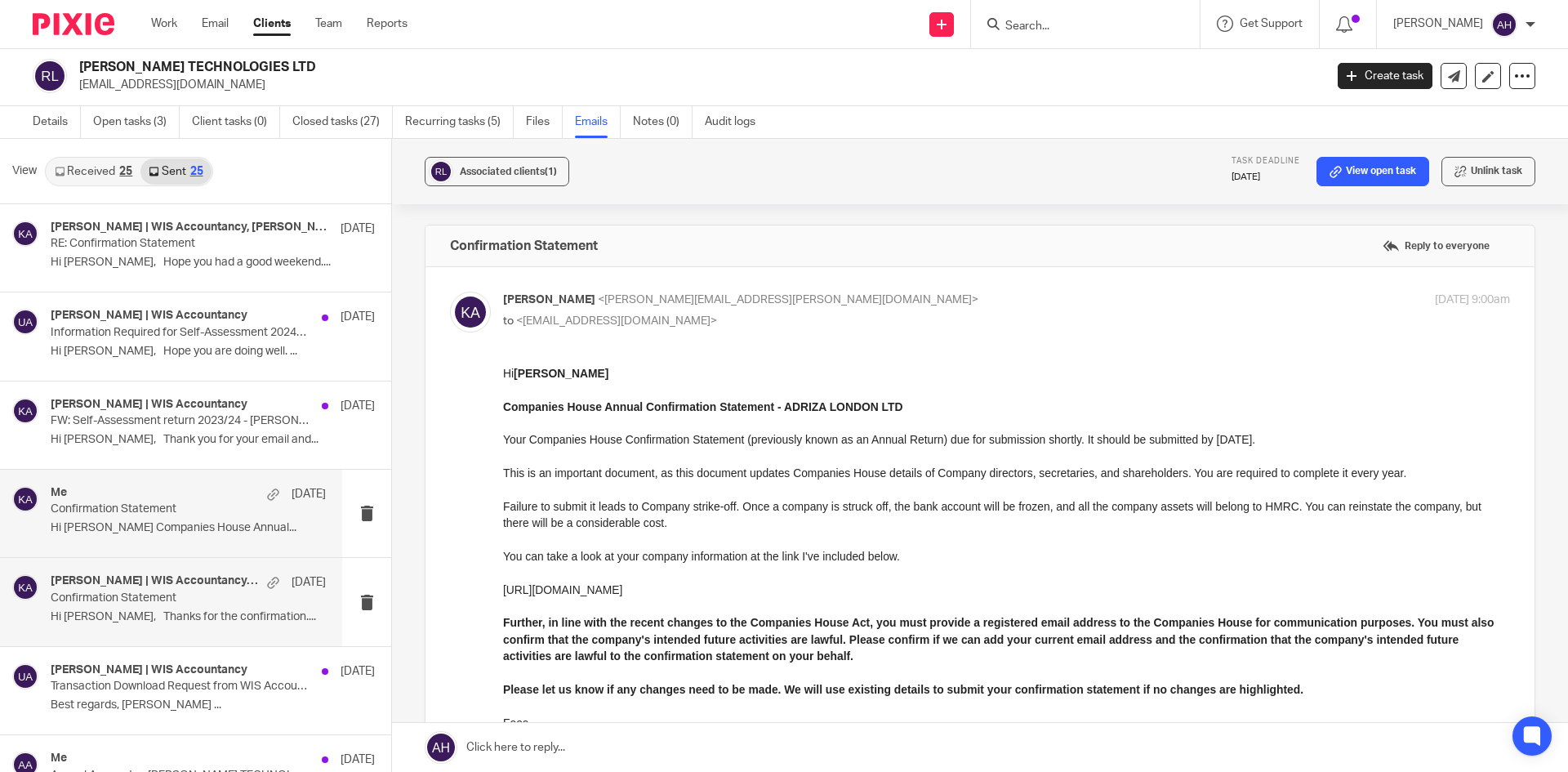
click at [162, 503] on p "Confirmation Statement" at bounding box center [161, 509] width 221 height 14
drag, startPoint x: 496, startPoint y: 176, endPoint x: 611, endPoint y: 189, distance: 115.7
click at [611, 189] on div "Associated clients (2) Task deadline 10 Jul 2025 View open task Unlink task" at bounding box center [980, 171] width 1176 height 65
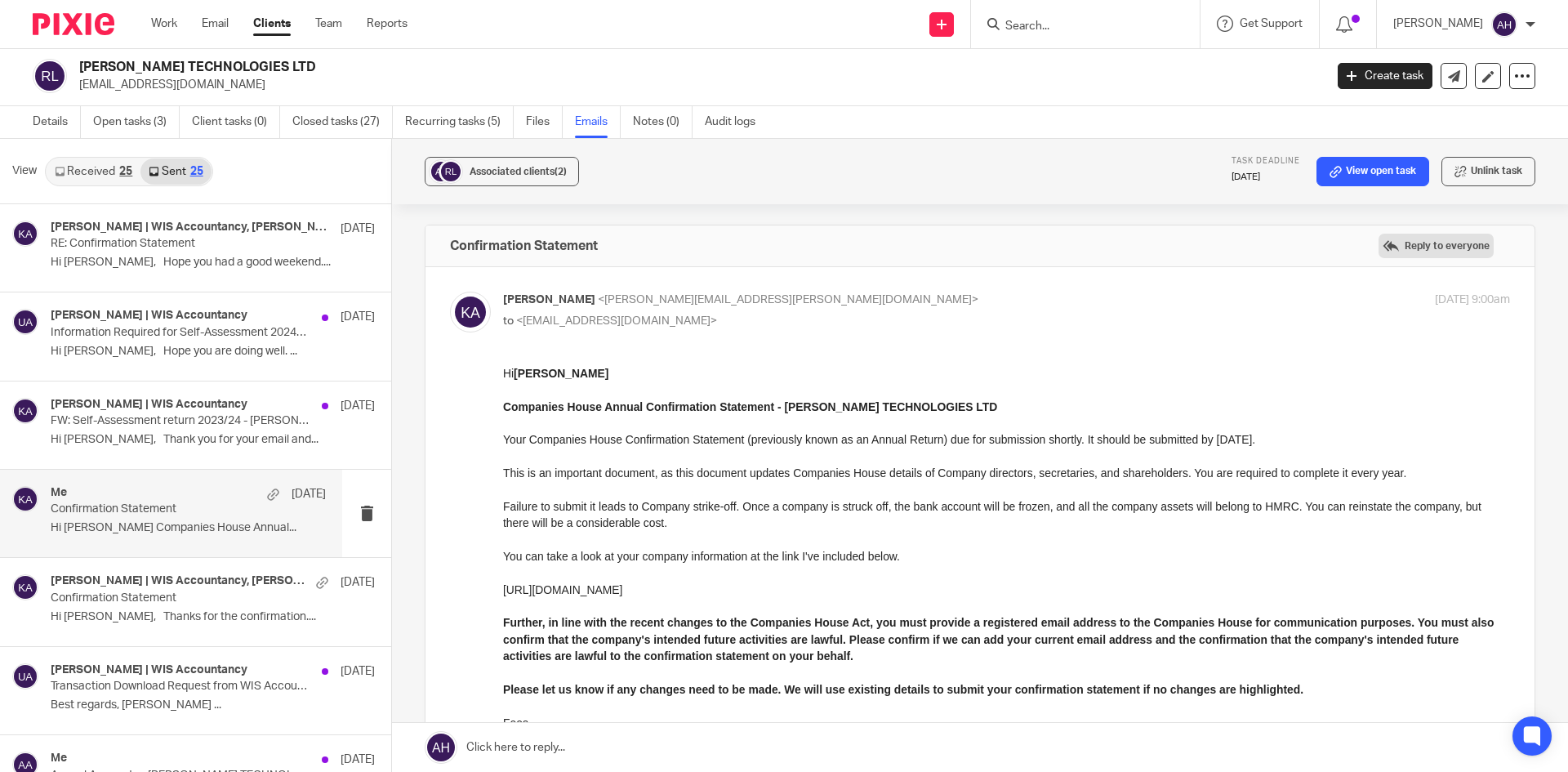
click at [1384, 236] on label "Reply to everyone" at bounding box center [1436, 246] width 115 height 24
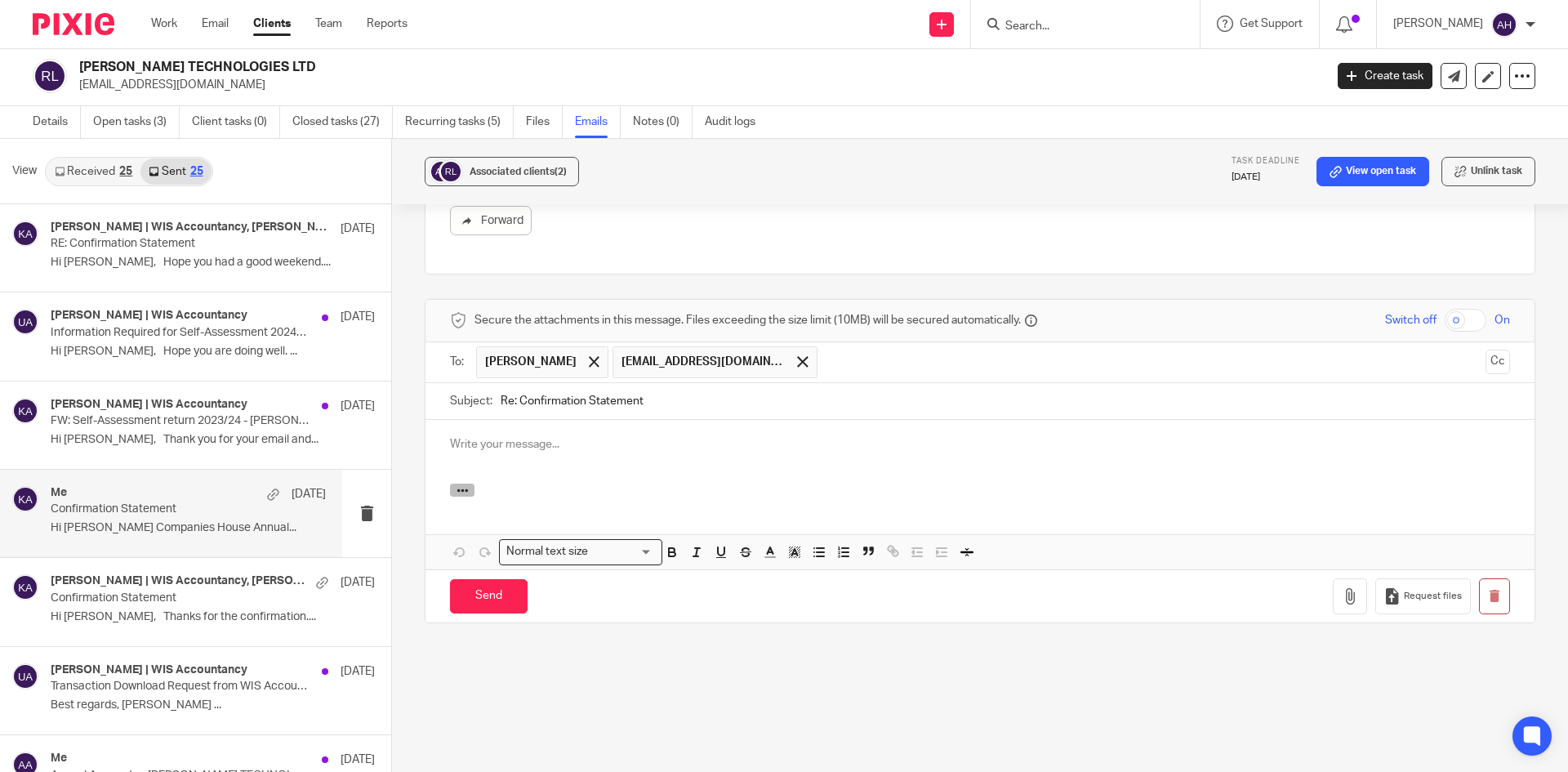
click at [469, 489] on button "button" at bounding box center [462, 489] width 24 height 13
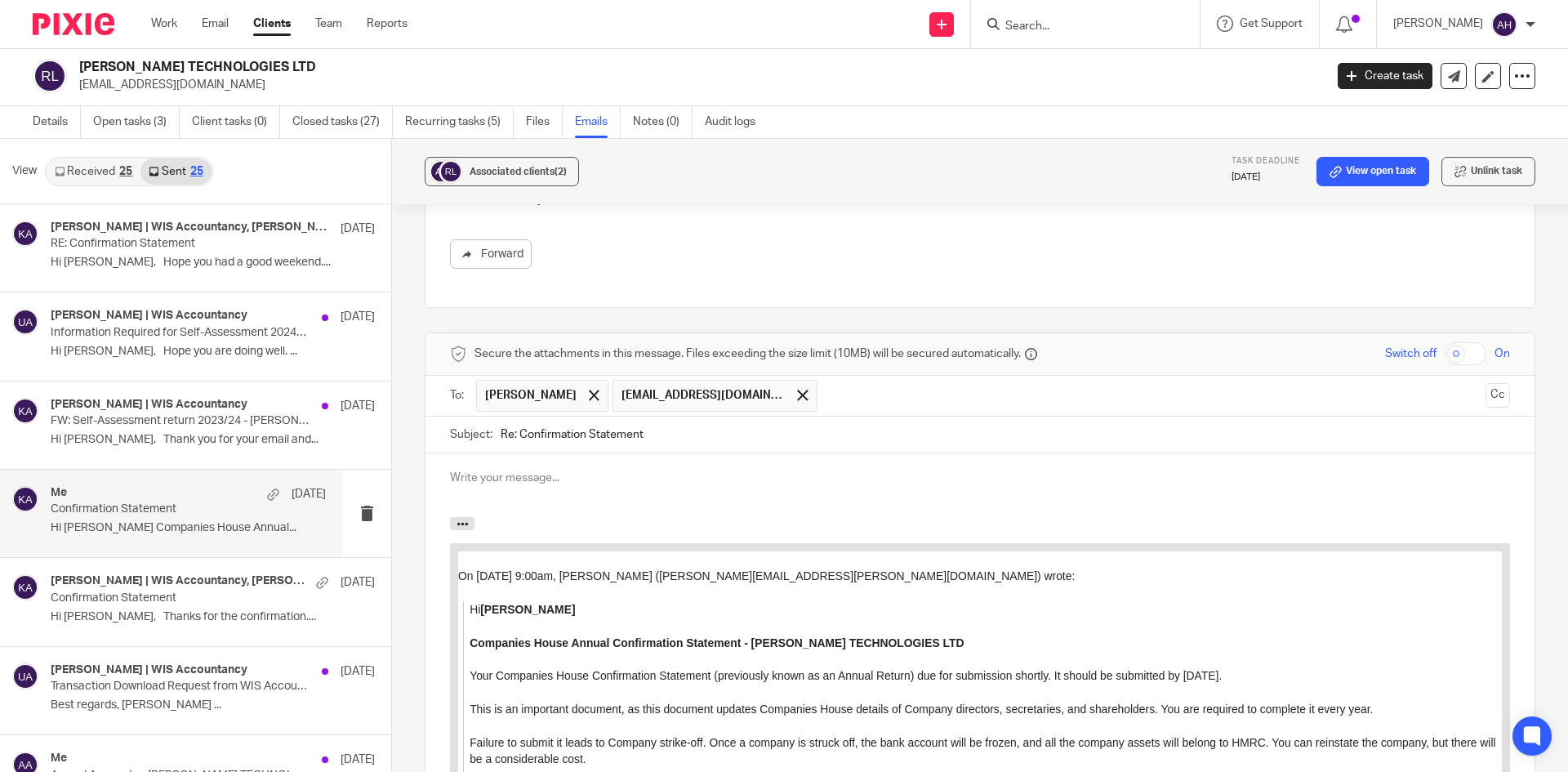
scroll to position [757, 0]
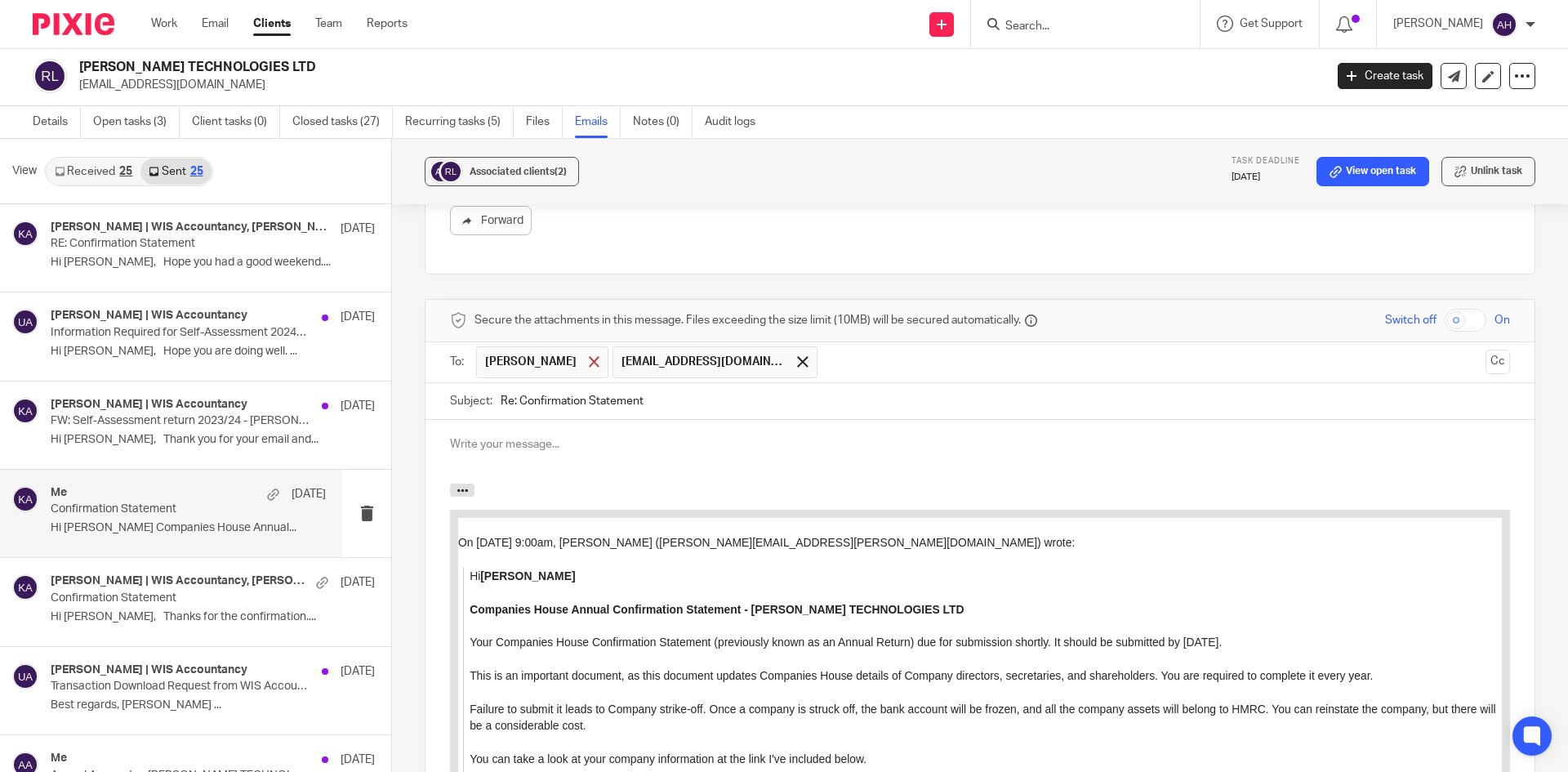
click at [589, 363] on span at bounding box center [594, 361] width 10 height 10
click at [1485, 363] on button "Cc" at bounding box center [1498, 362] width 24 height 24
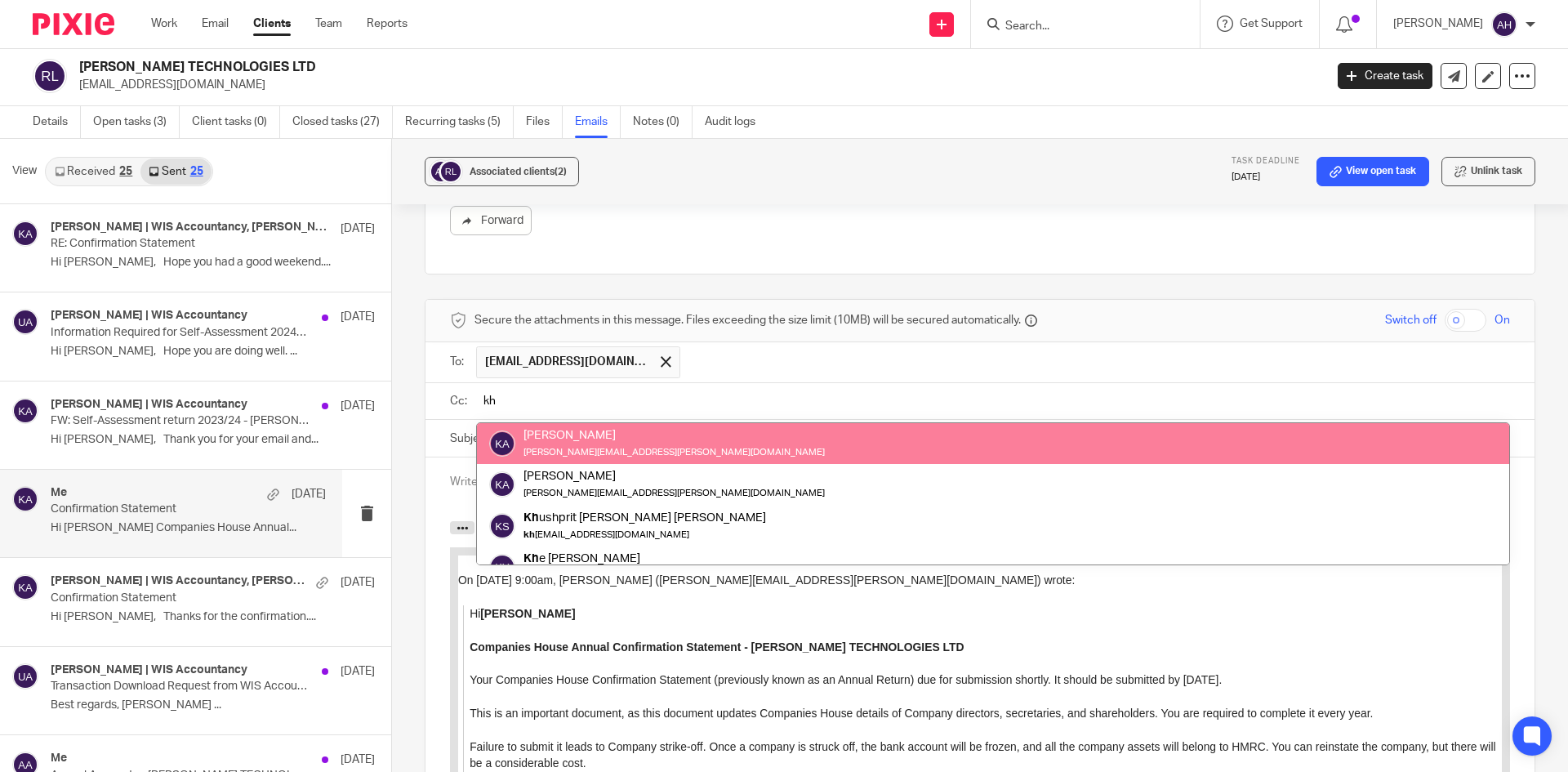
type input "kh"
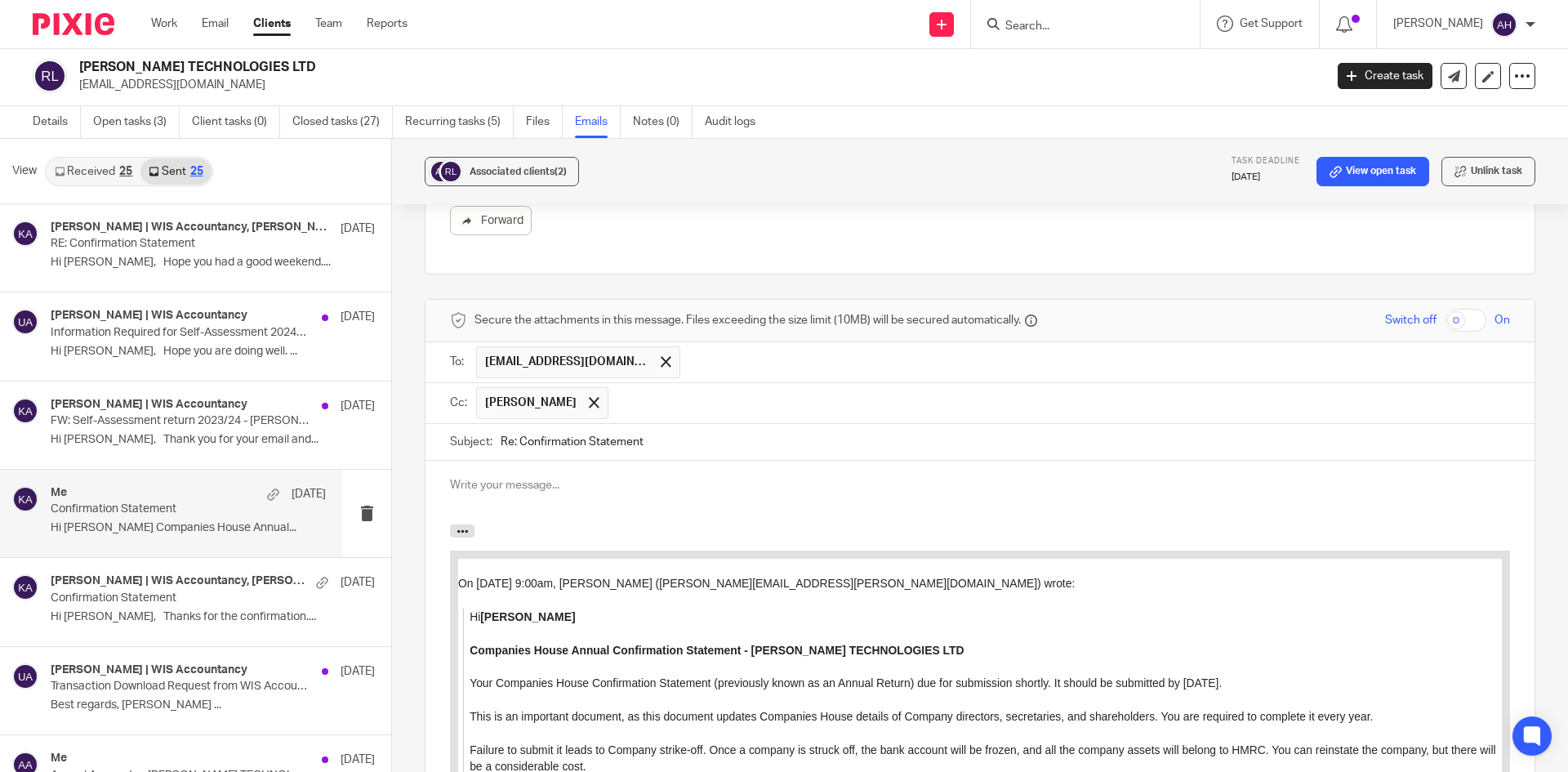
click at [718, 413] on input "text" at bounding box center [1059, 403] width 886 height 32
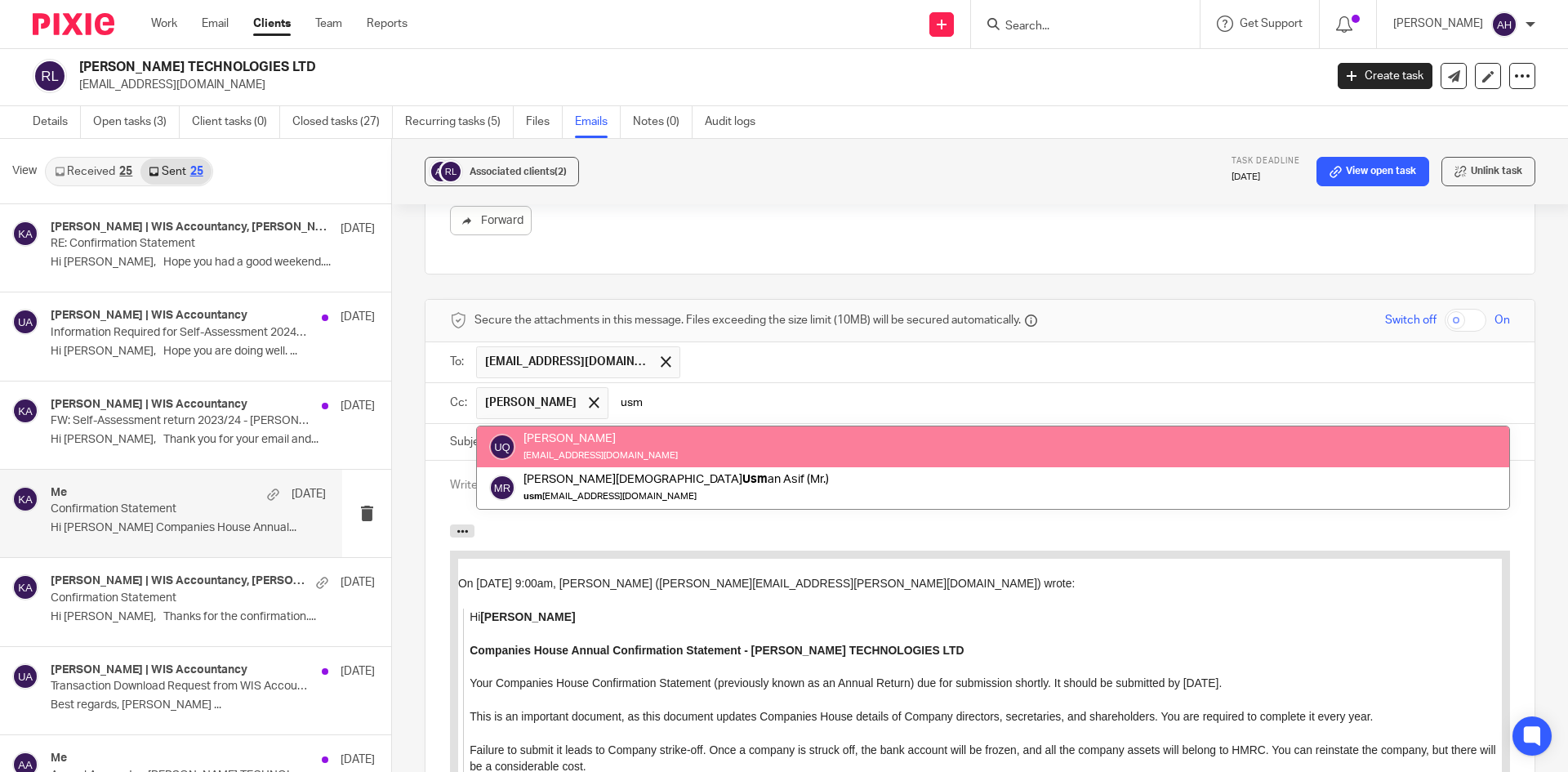
type input "usm"
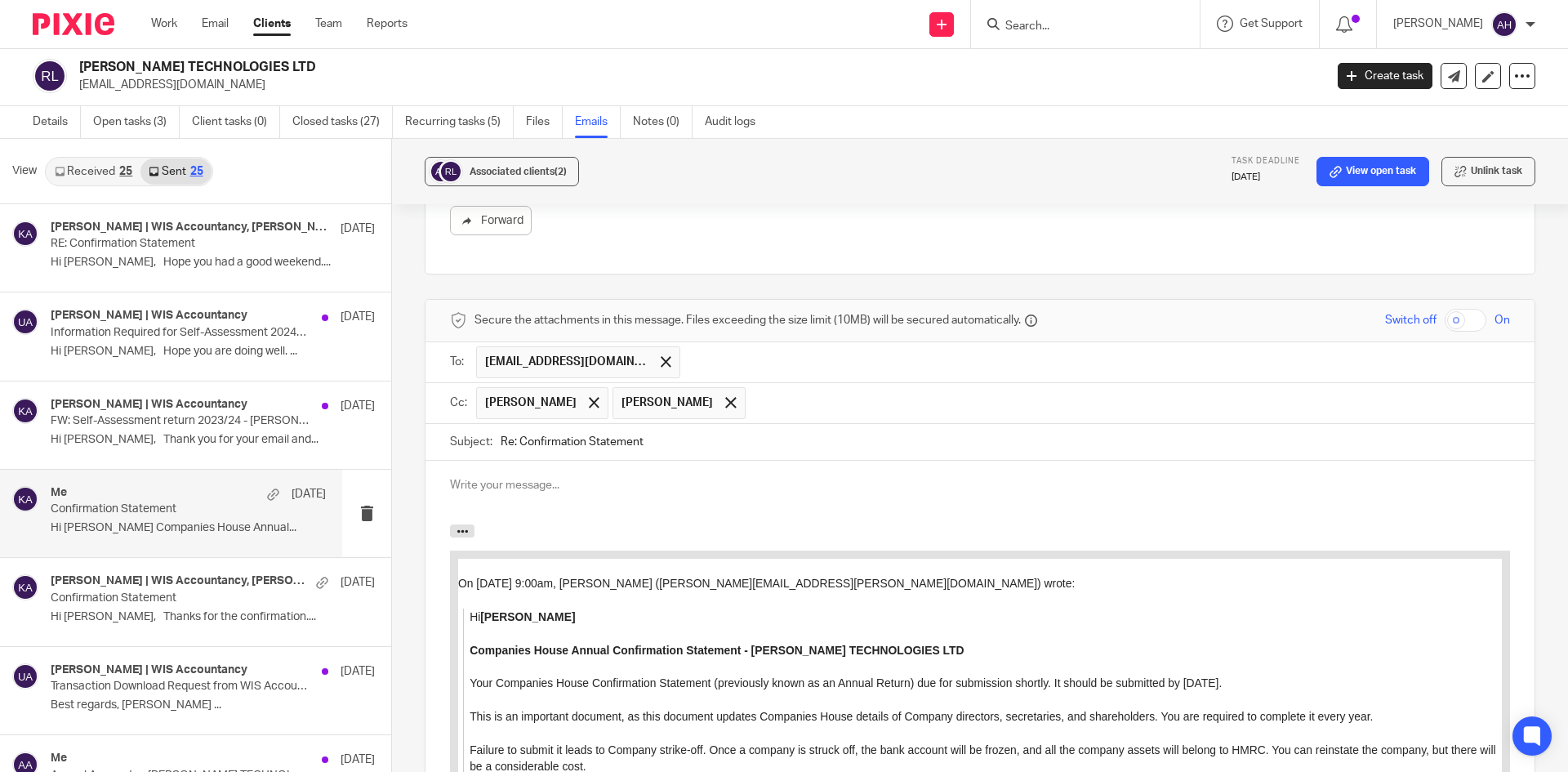
click at [634, 495] on div at bounding box center [979, 492] width 1109 height 63
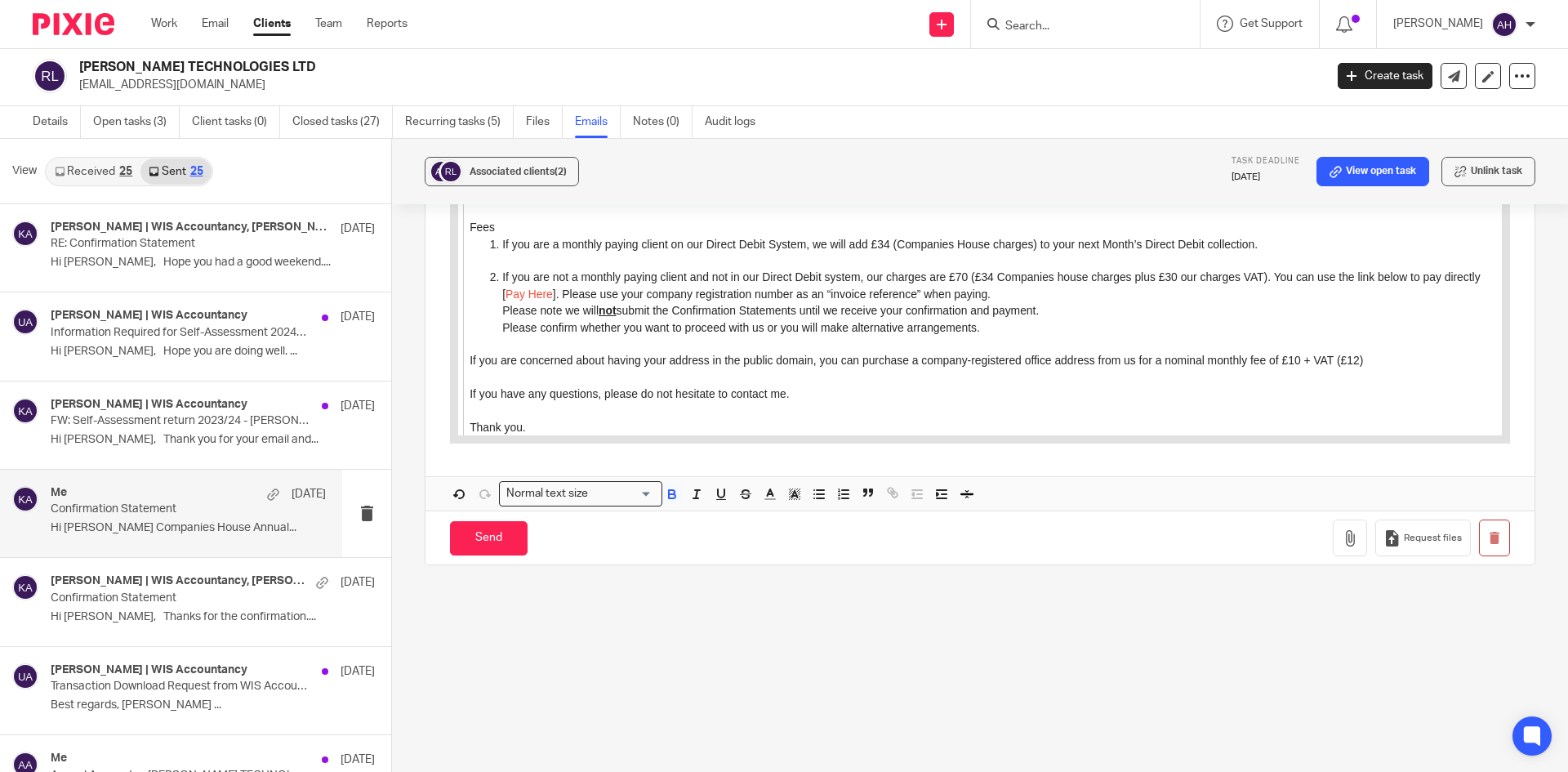
scroll to position [1647, 0]
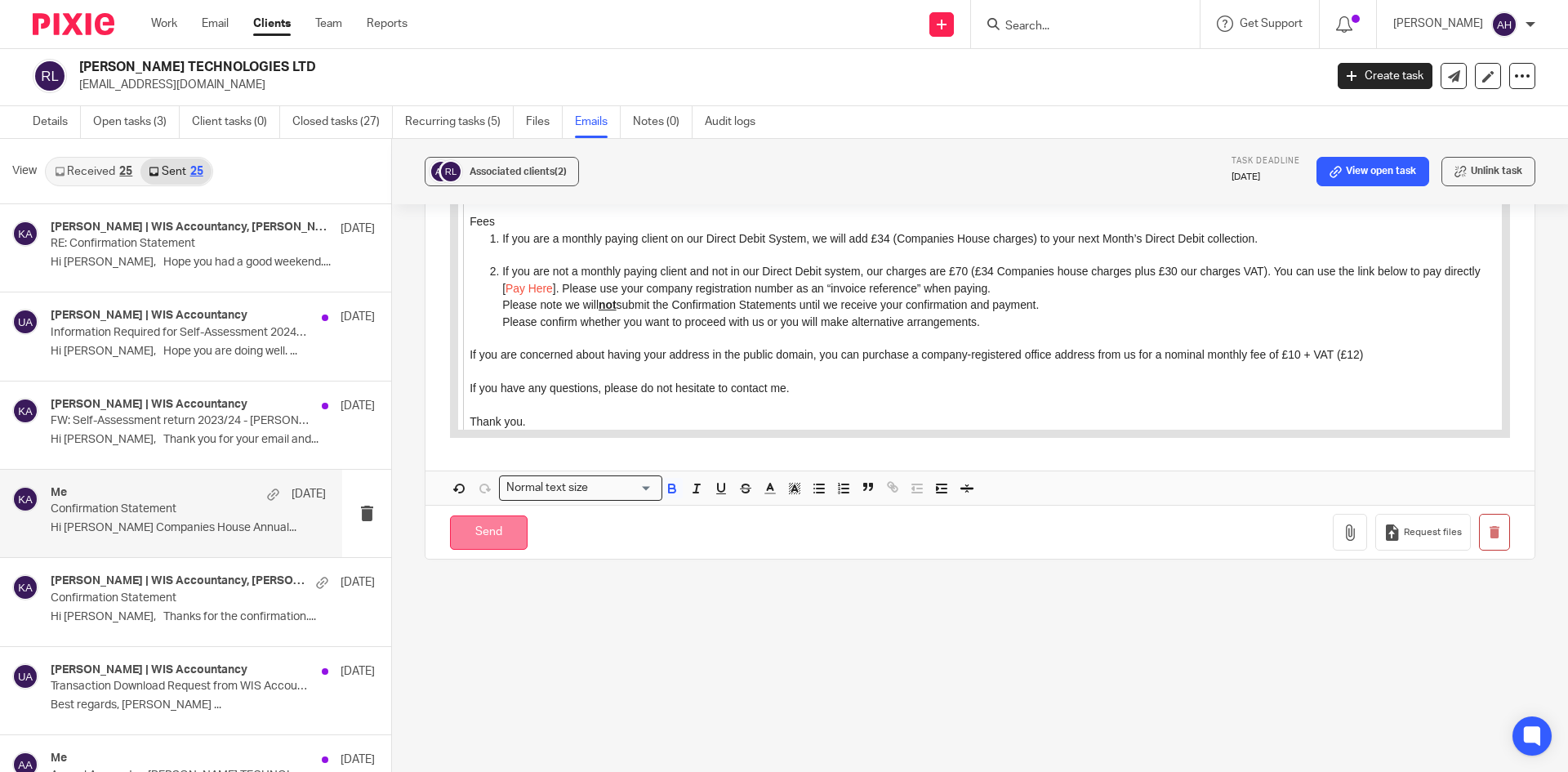
click at [502, 536] on input "Send" at bounding box center [488, 533] width 77 height 35
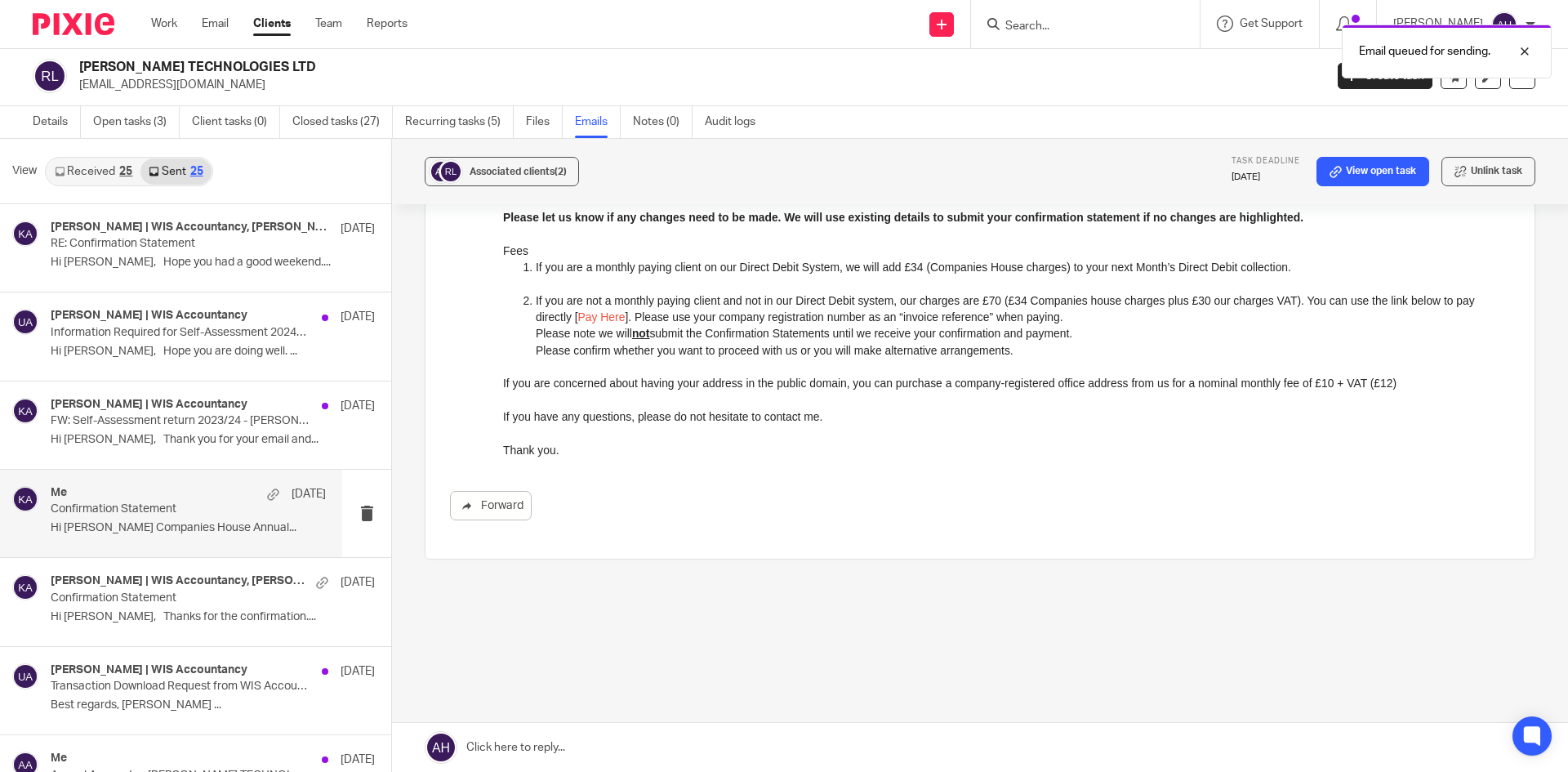
scroll to position [472, 0]
